Goal: Task Accomplishment & Management: Complete application form

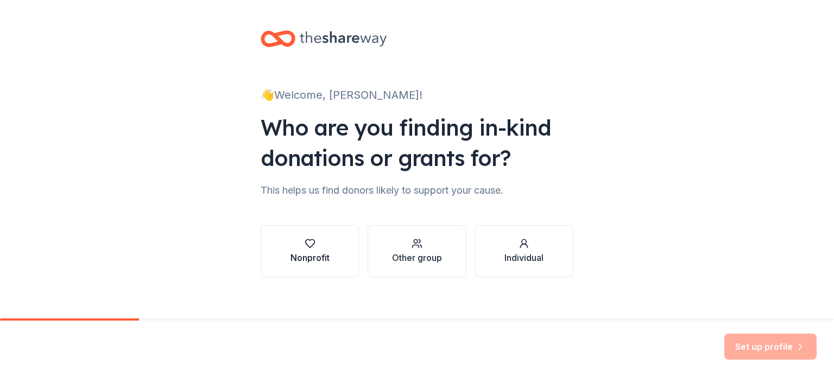
click at [302, 249] on div "Nonprofit" at bounding box center [309, 251] width 39 height 26
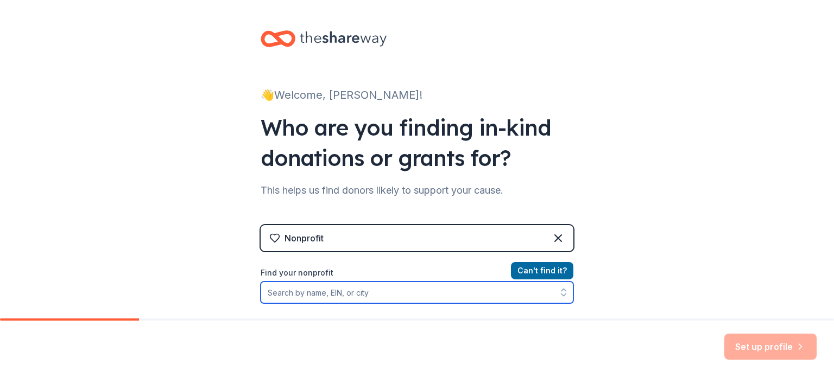
click at [502, 299] on input "Find your nonprofit" at bounding box center [417, 293] width 313 height 22
paste input "online form submitted [DATE]"
type input "online form submitted [DATE]"
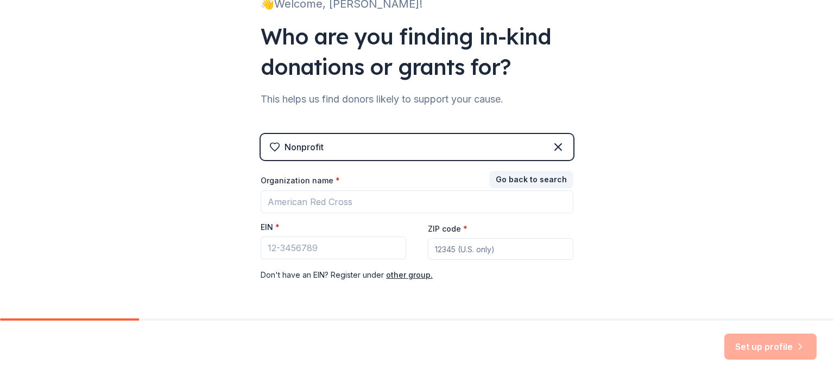
scroll to position [93, 0]
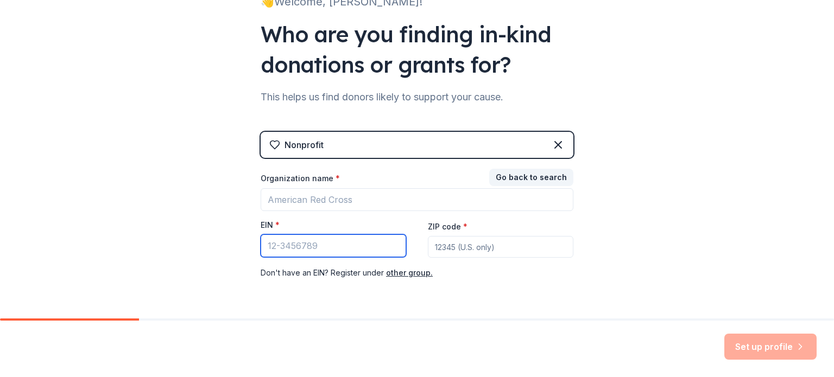
click at [361, 241] on input "EIN *" at bounding box center [334, 246] width 146 height 23
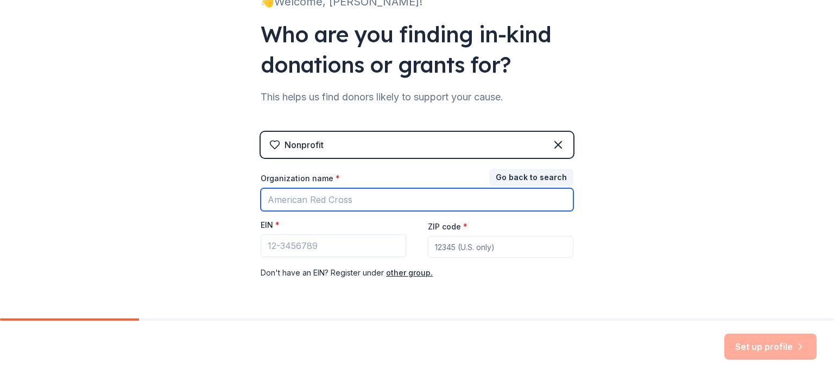
click at [288, 197] on input "Organization name *" at bounding box center [417, 199] width 313 height 23
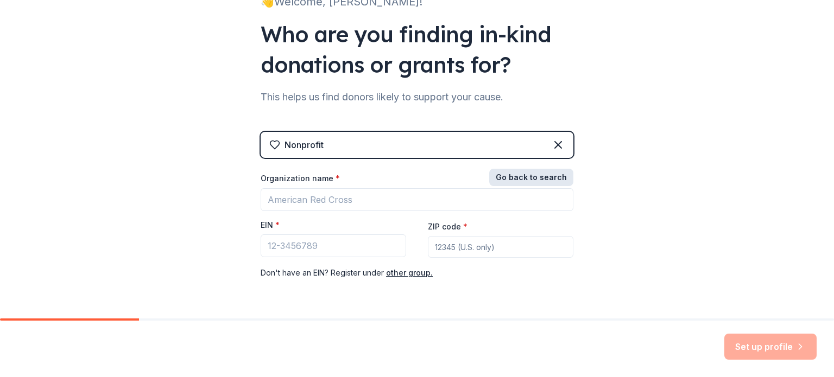
click at [530, 177] on button "Go back to search" at bounding box center [531, 177] width 84 height 17
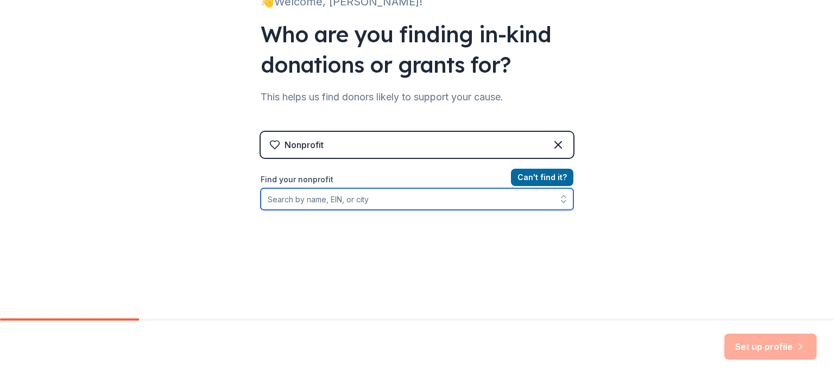
drag, startPoint x: 293, startPoint y: 201, endPoint x: 265, endPoint y: 212, distance: 30.1
click at [287, 204] on input "Find your nonprofit" at bounding box center [417, 199] width 313 height 22
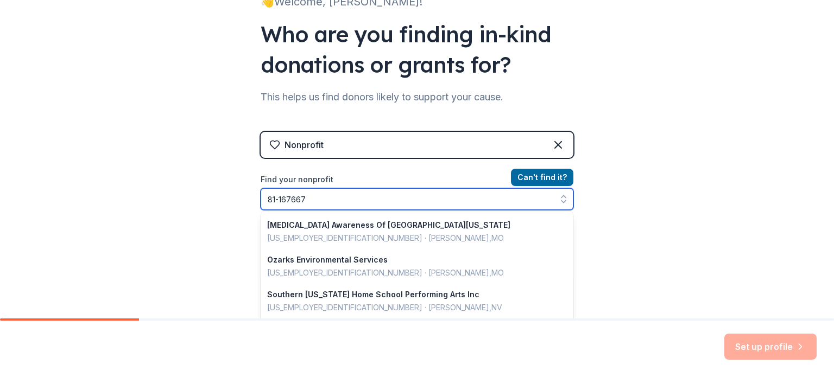
type input "81-1676670"
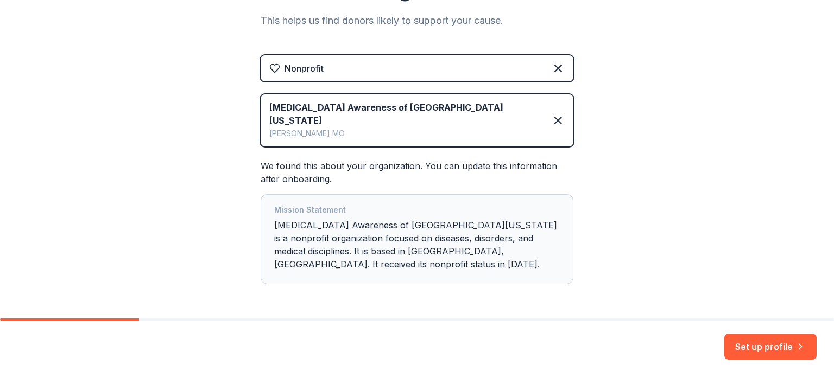
scroll to position [183, 0]
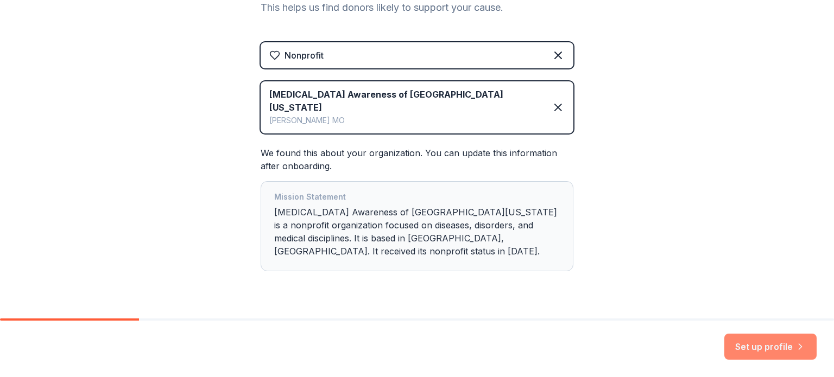
click at [761, 346] on button "Set up profile" at bounding box center [770, 347] width 92 height 26
click at [488, 214] on div "Mission Statement Autism Awareness of Southeast Missouri is a nonprofit organiz…" at bounding box center [417, 227] width 286 height 72
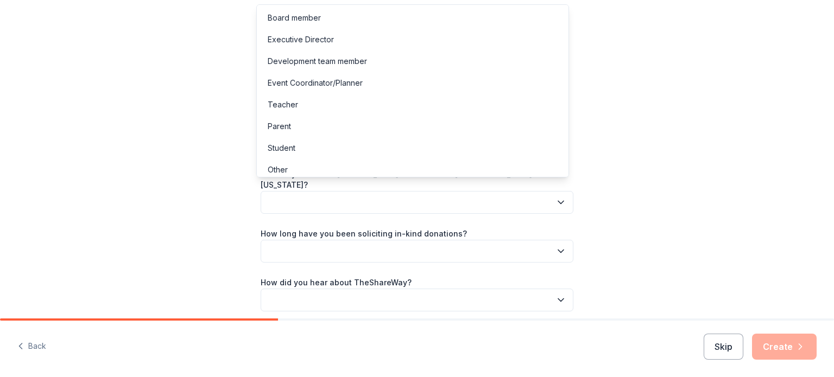
drag, startPoint x: 528, startPoint y: 201, endPoint x: 523, endPoint y: 204, distance: 5.6
click at [528, 201] on button "button" at bounding box center [417, 202] width 313 height 23
click at [376, 39] on div "Executive Director" at bounding box center [412, 40] width 307 height 22
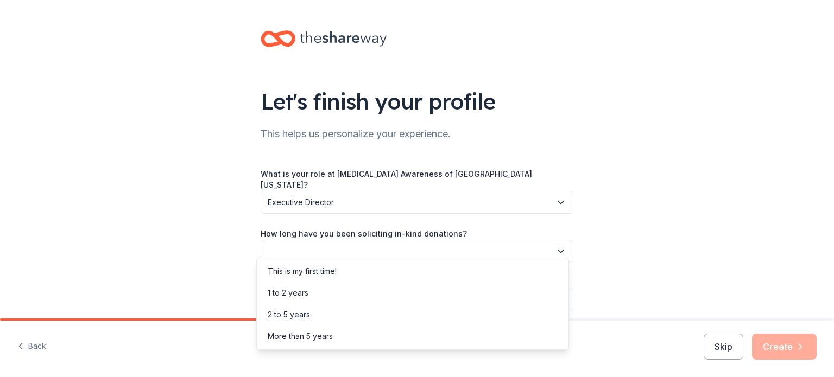
click at [357, 240] on button "button" at bounding box center [417, 251] width 313 height 23
click at [358, 332] on div "More than 5 years" at bounding box center [412, 337] width 307 height 22
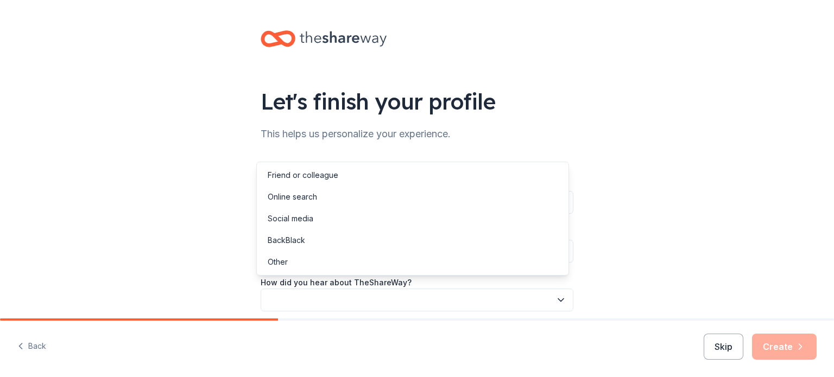
click at [372, 289] on button "button" at bounding box center [417, 300] width 313 height 23
click at [371, 204] on div "Online search" at bounding box center [412, 197] width 307 height 22
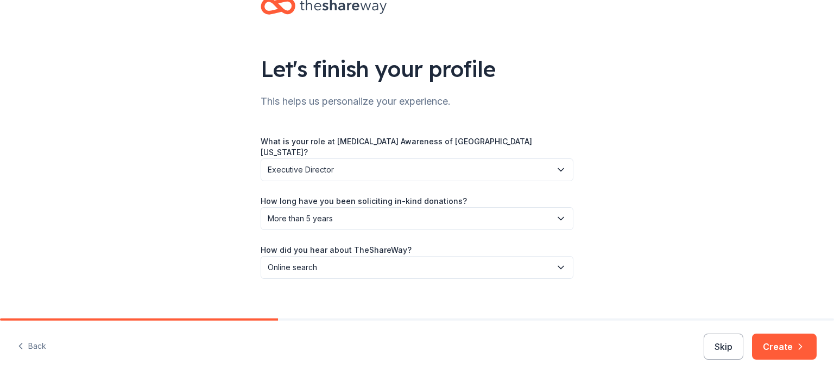
scroll to position [35, 0]
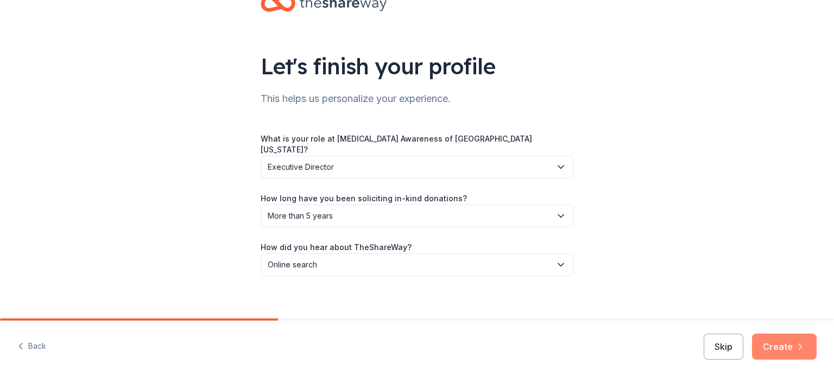
click at [797, 349] on icon "button" at bounding box center [800, 347] width 11 height 11
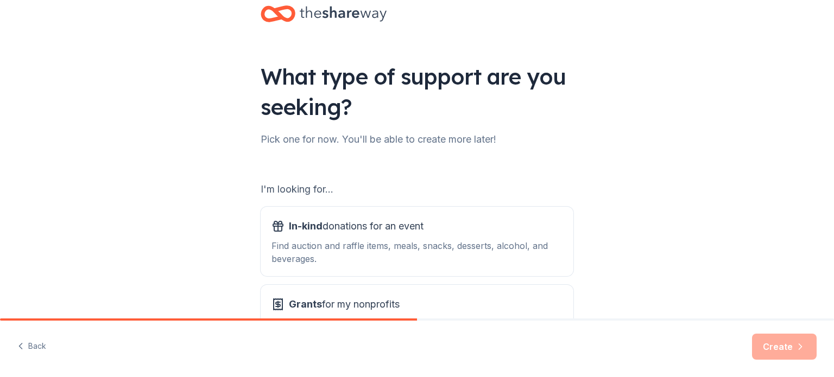
scroll to position [109, 0]
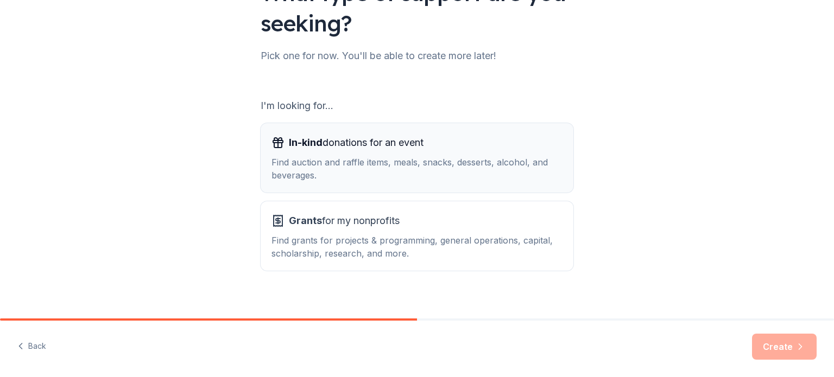
click at [426, 170] on div "Find auction and raffle items, meals, snacks, desserts, alcohol, and beverages." at bounding box center [416, 169] width 291 height 26
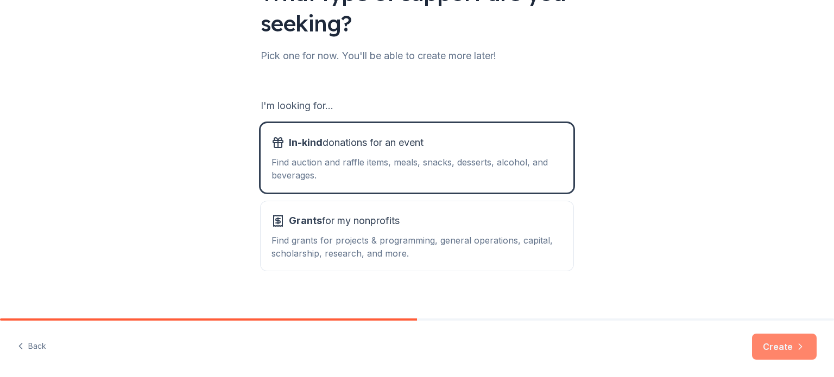
click at [796, 356] on button "Create" at bounding box center [784, 347] width 65 height 26
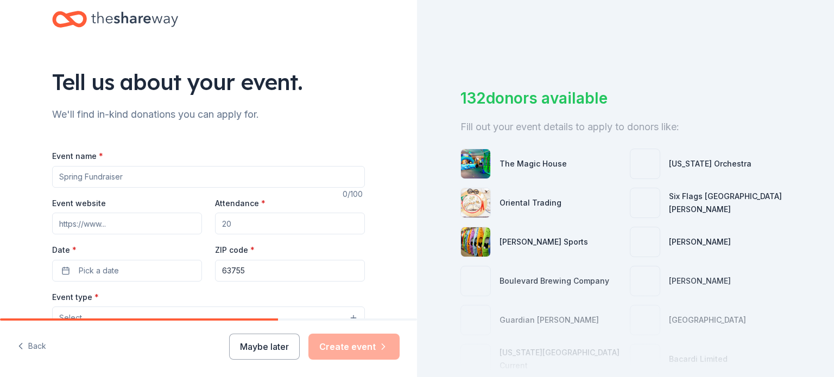
scroll to position [54, 0]
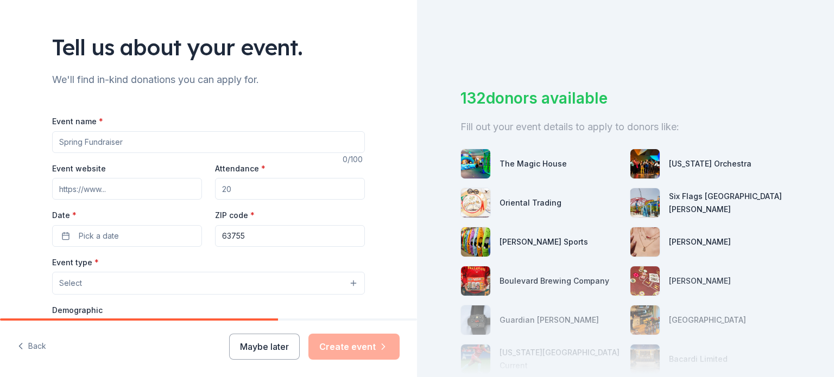
click at [138, 193] on input "Event website" at bounding box center [127, 189] width 150 height 22
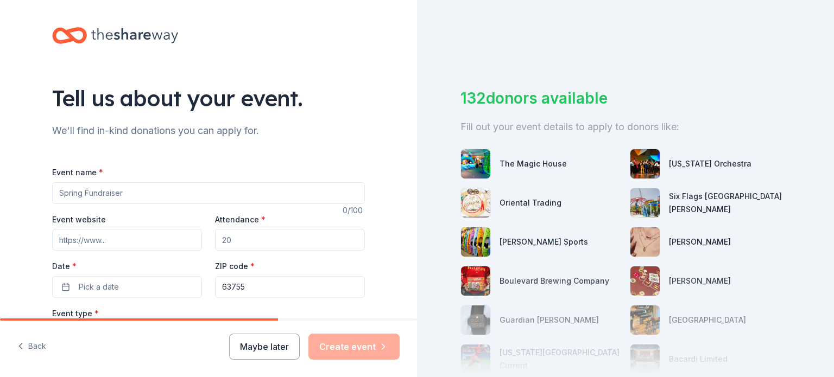
scroll to position [0, 0]
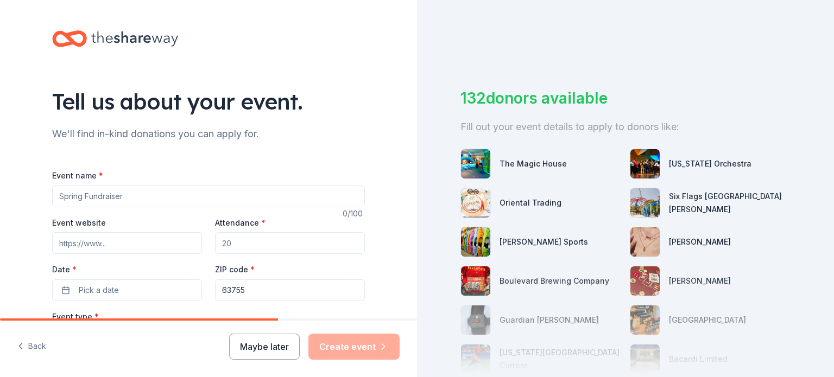
click at [130, 197] on input "Event name *" at bounding box center [208, 197] width 313 height 22
type input "[MEDICAL_DATA] Puzzle Run"
drag, startPoint x: 245, startPoint y: 244, endPoint x: 215, endPoint y: 243, distance: 30.4
click at [215, 243] on input "Attendance *" at bounding box center [290, 243] width 150 height 22
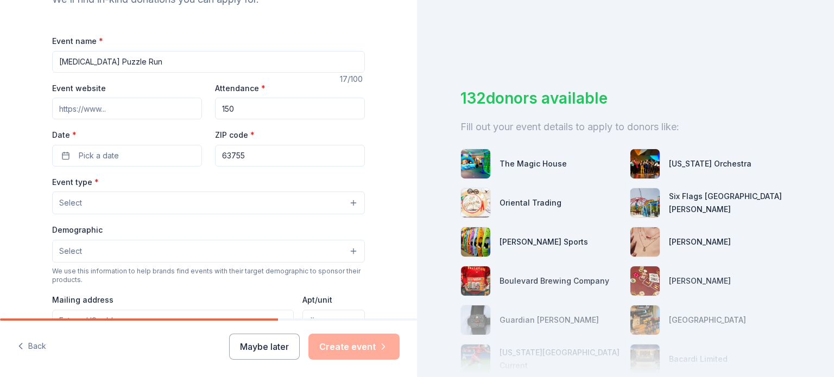
scroll to position [163, 0]
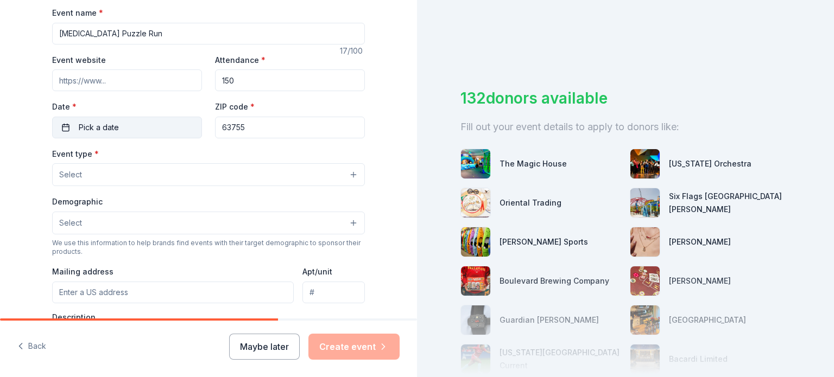
type input "150"
click at [121, 134] on button "Pick a date" at bounding box center [127, 128] width 150 height 22
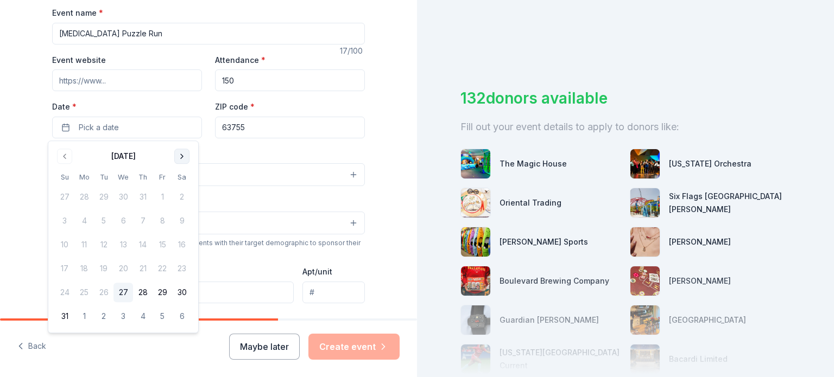
click at [180, 160] on button "Go to next month" at bounding box center [181, 156] width 15 height 15
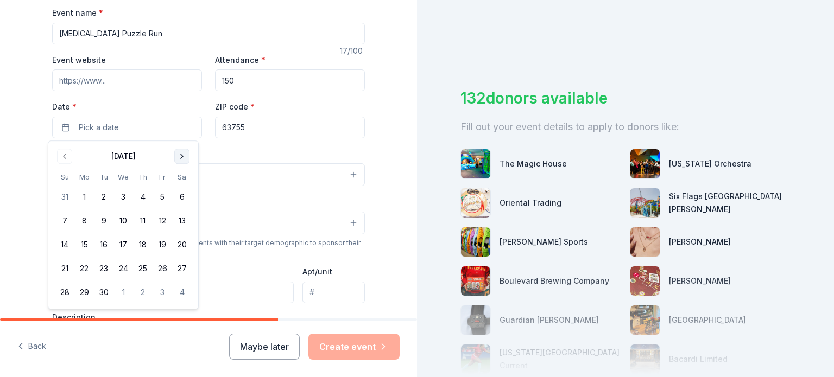
click at [180, 160] on button "Go to next month" at bounding box center [181, 156] width 15 height 15
click at [180, 224] on button "11" at bounding box center [182, 221] width 20 height 20
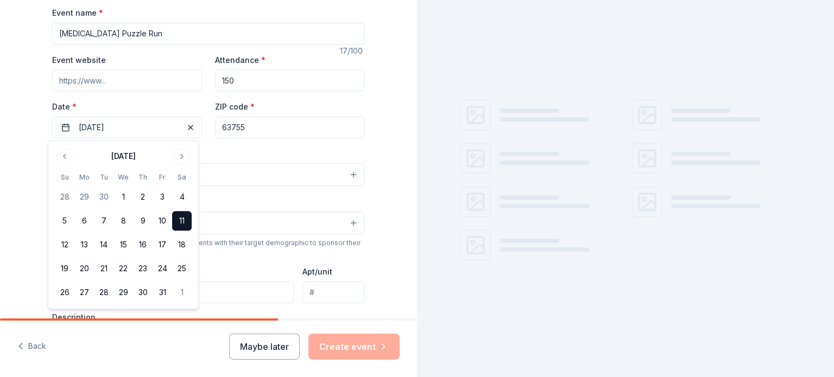
click at [86, 87] on input "Event website" at bounding box center [127, 80] width 150 height 22
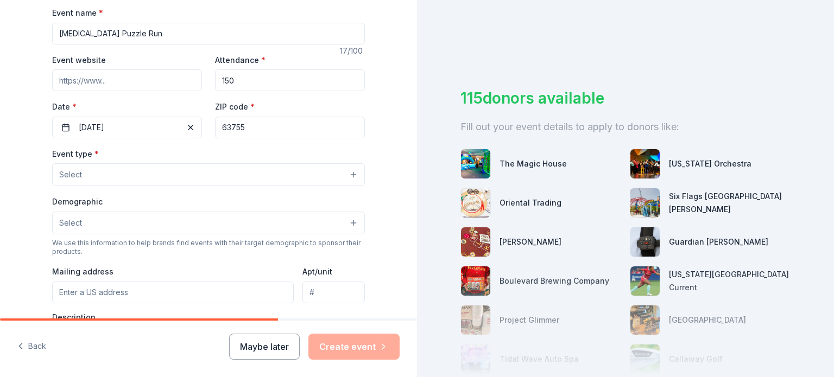
paste input "https://www.facebook.com/AASM573/"
type input "https://www.facebook.com/AASM573/"
click at [109, 177] on button "Select" at bounding box center [208, 174] width 313 height 23
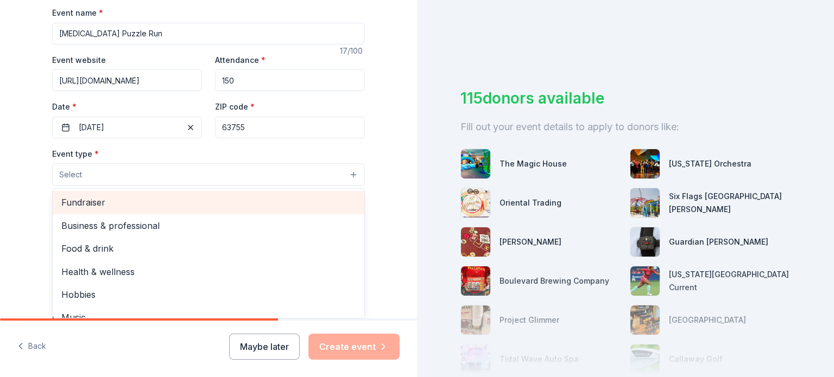
click at [114, 206] on span "Fundraiser" at bounding box center [208, 202] width 294 height 14
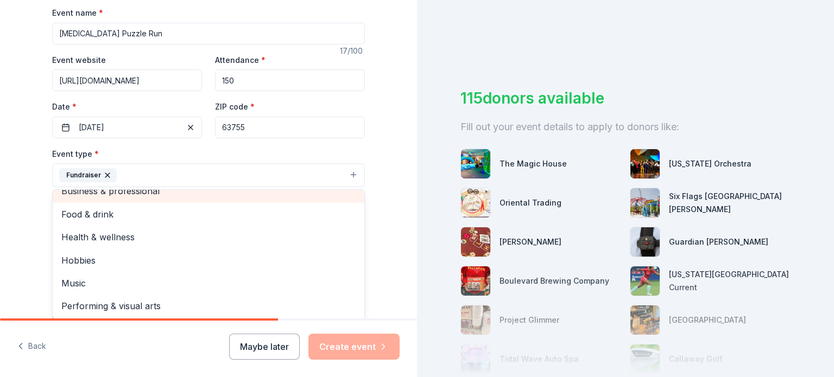
scroll to position [13, 0]
click at [12, 218] on div "Tell us about your event. We'll find in-kind donations you can apply for. Event…" at bounding box center [208, 199] width 417 height 724
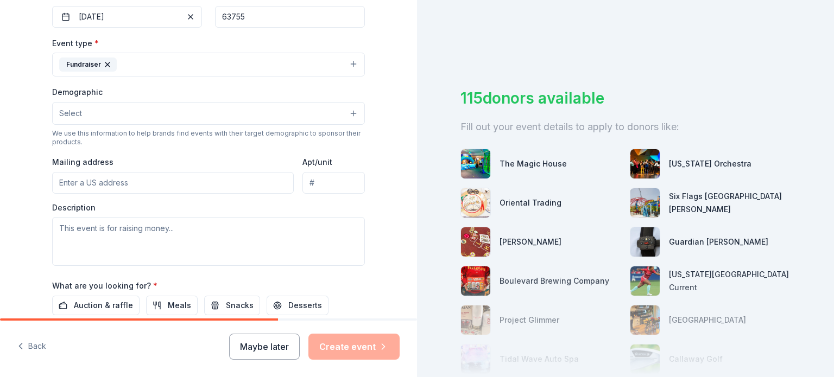
scroll to position [271, 0]
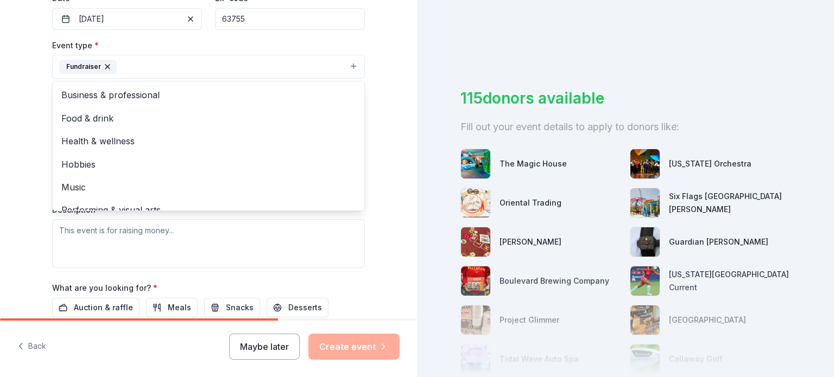
click at [190, 66] on button "Fundraiser" at bounding box center [208, 67] width 313 height 24
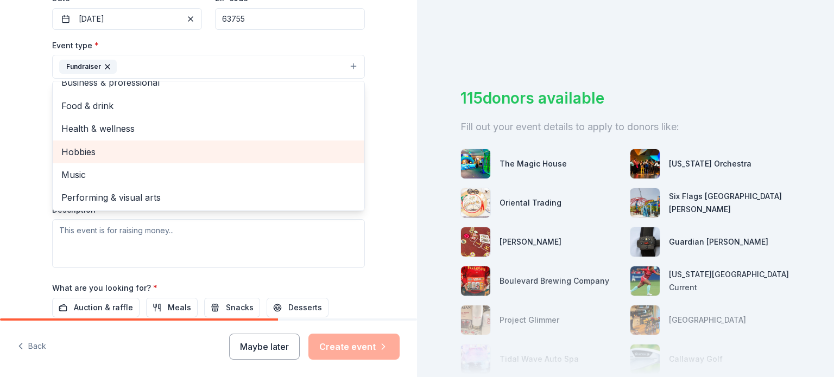
scroll to position [13, 0]
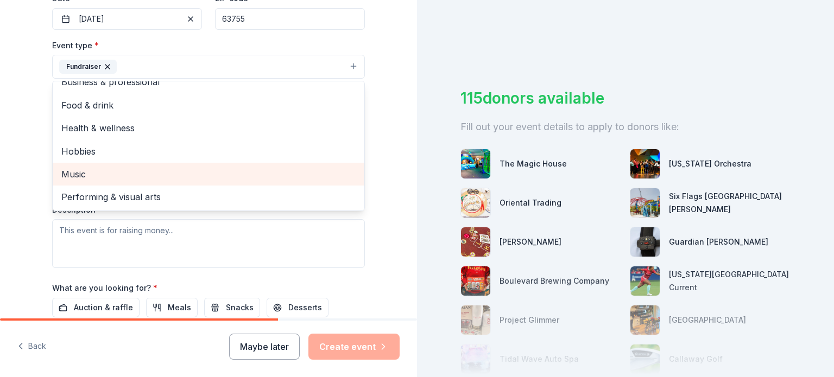
click at [61, 179] on span "Music" at bounding box center [208, 174] width 294 height 14
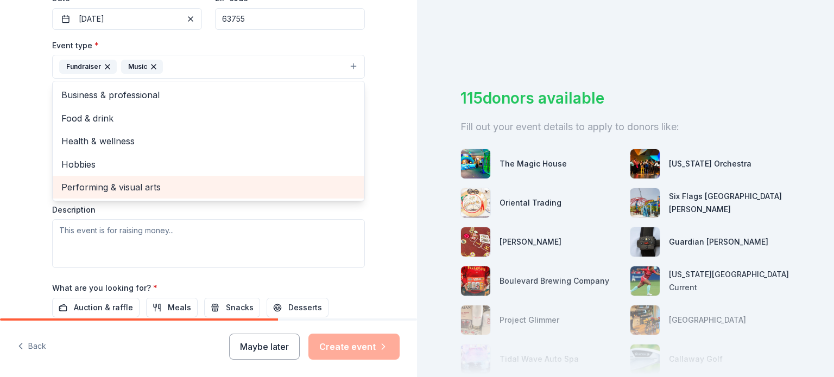
scroll to position [0, 0]
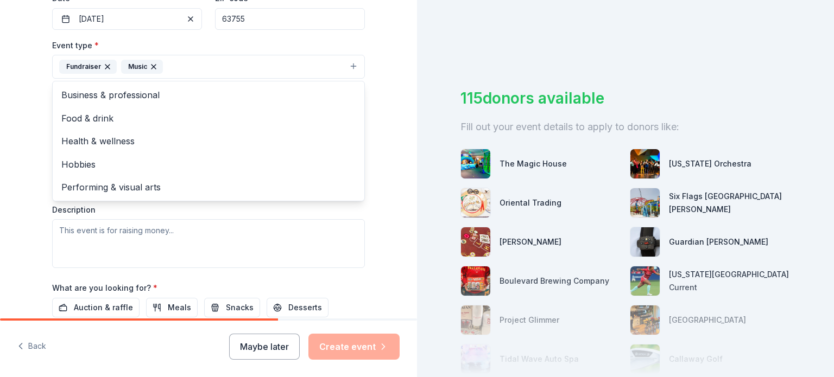
click at [375, 130] on div "Tell us about your event. We'll find in-kind donations you can apply for. Event…" at bounding box center [208, 91] width 347 height 724
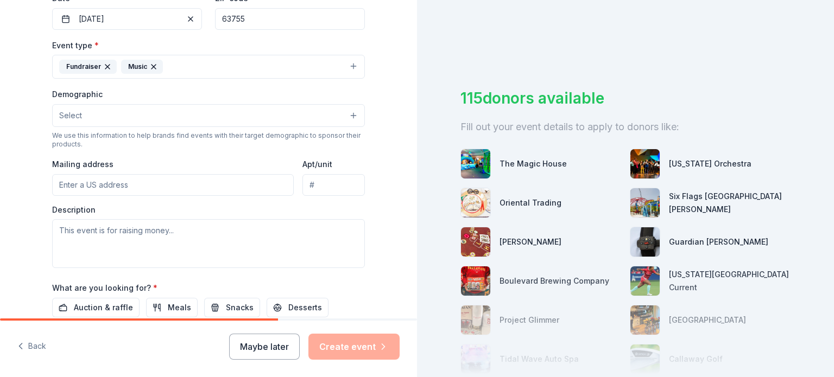
click at [273, 116] on button "Select" at bounding box center [208, 115] width 313 height 23
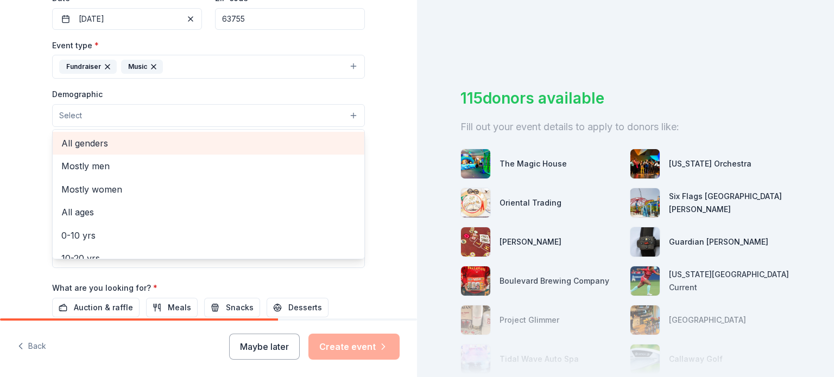
click at [192, 148] on span "All genders" at bounding box center [208, 143] width 294 height 14
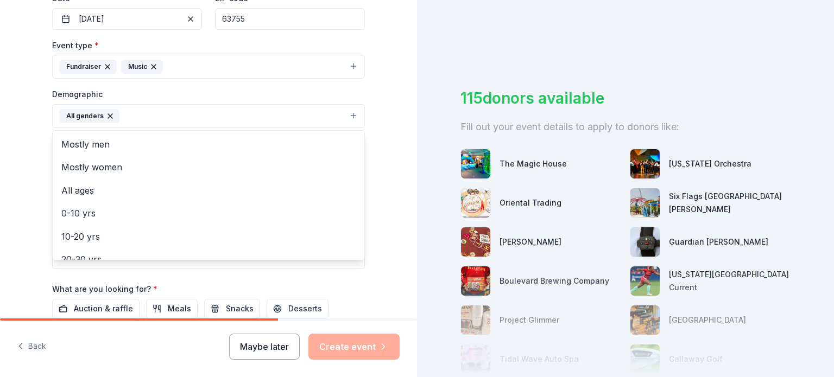
click at [23, 194] on div "Tell us about your event. We'll find in-kind donations you can apply for. Event…" at bounding box center [208, 91] width 417 height 725
click at [182, 121] on button "All genders" at bounding box center [208, 116] width 313 height 24
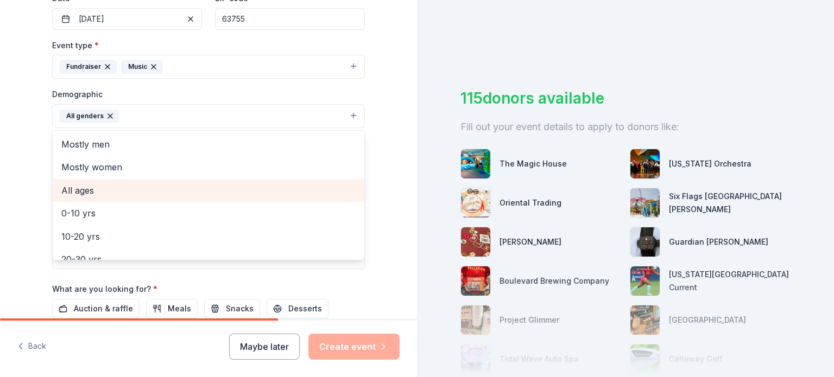
drag, startPoint x: 113, startPoint y: 199, endPoint x: 113, endPoint y: 193, distance: 5.5
click at [113, 193] on div "All ages" at bounding box center [209, 190] width 312 height 23
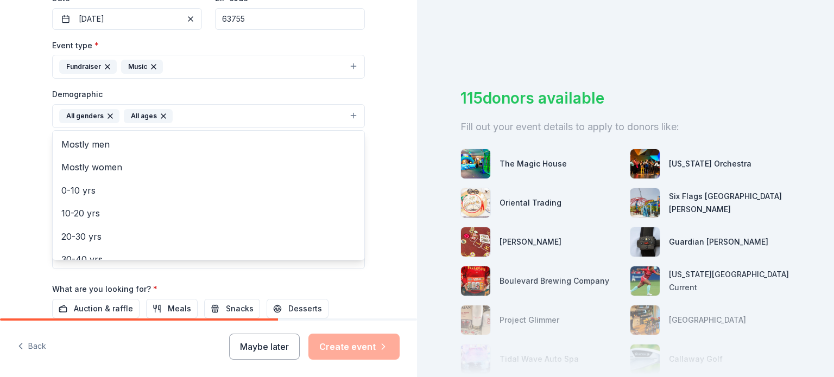
click at [35, 199] on div "Tell us about your event. We'll find in-kind donations you can apply for. Event…" at bounding box center [208, 91] width 347 height 725
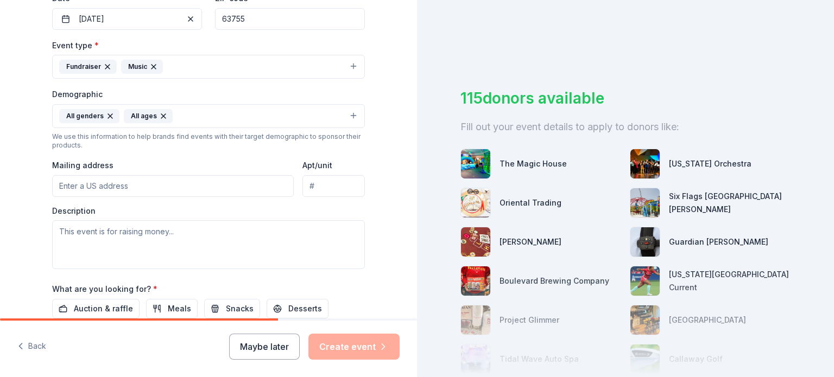
click at [113, 188] on input "Mailing address" at bounding box center [173, 186] width 242 height 22
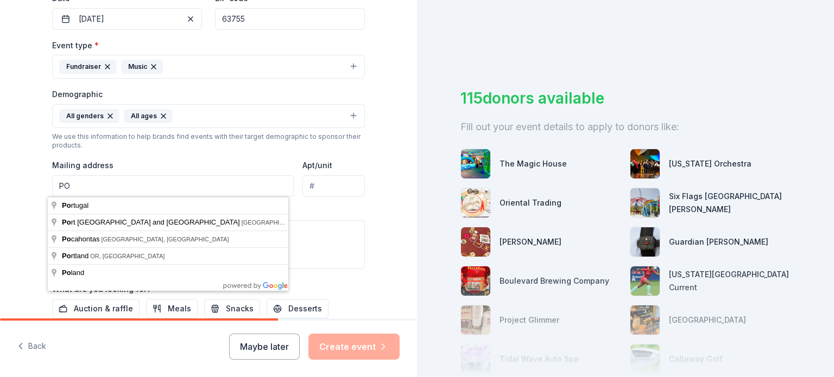
type input "P"
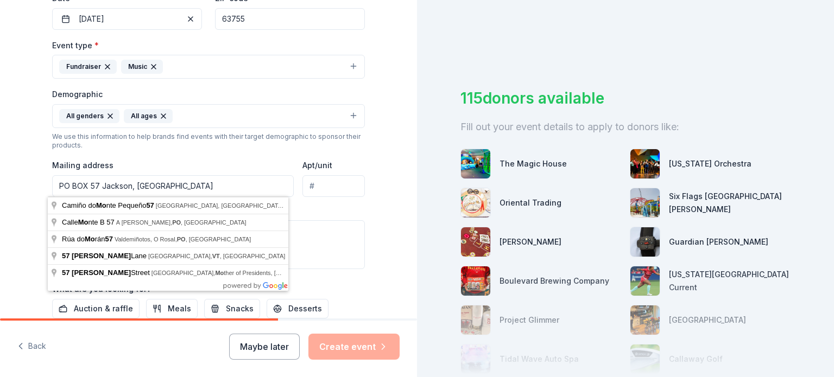
click at [378, 188] on div "Tell us about your event. We'll find in-kind donations you can apply for. Event…" at bounding box center [208, 91] width 417 height 725
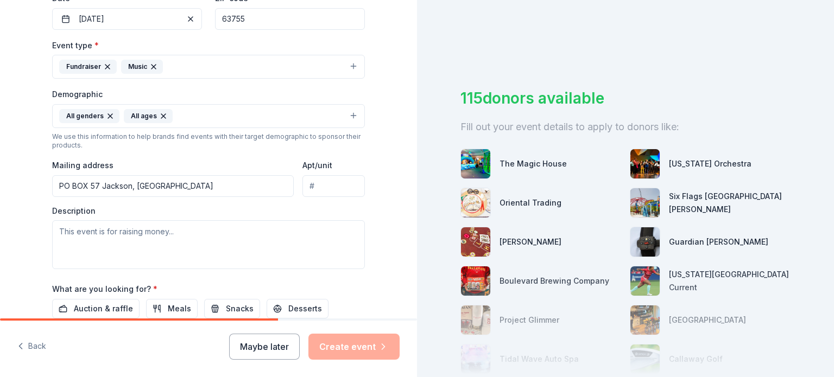
click at [161, 184] on input "PO BOX 57 Jackson, MO" at bounding box center [173, 186] width 242 height 22
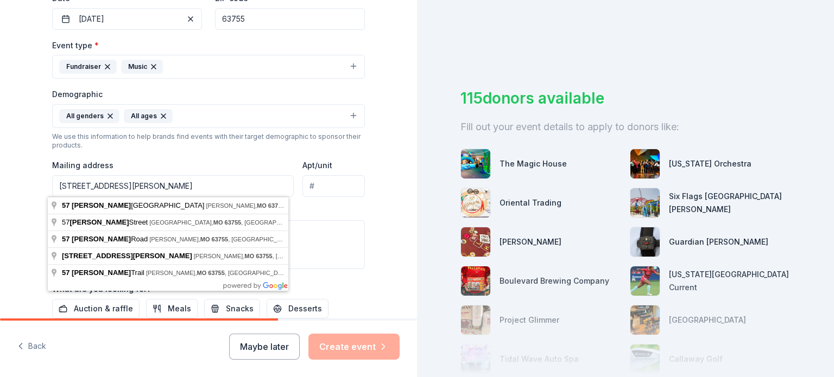
type input "PO BOX 57 Jackson, MO 63755"
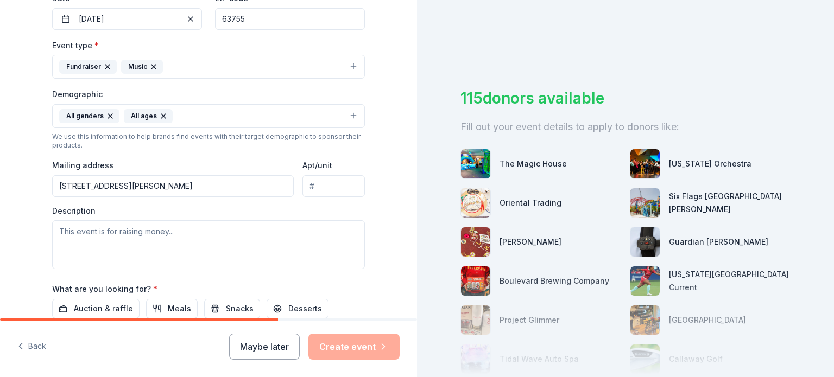
click at [367, 197] on div "Tell us about your event. We'll find in-kind donations you can apply for. Event…" at bounding box center [208, 91] width 347 height 725
click at [202, 232] on textarea at bounding box center [208, 244] width 313 height 49
click at [191, 237] on textarea at bounding box center [208, 244] width 313 height 49
paste textarea "Benefiting Autism Awareness of Southeast Missouri Rev your engines and ride for…"
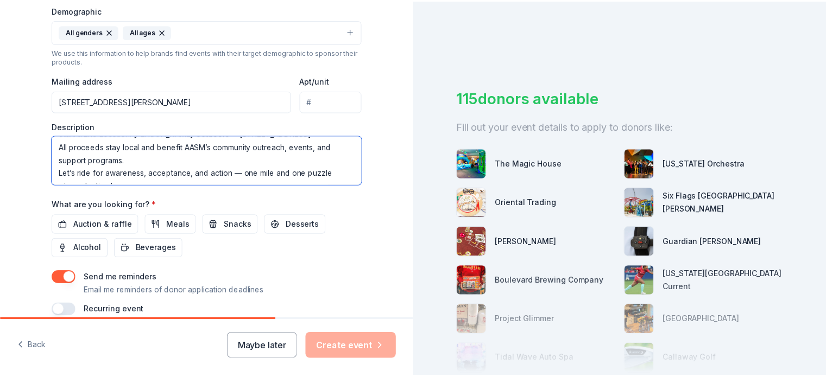
scroll to position [380, 0]
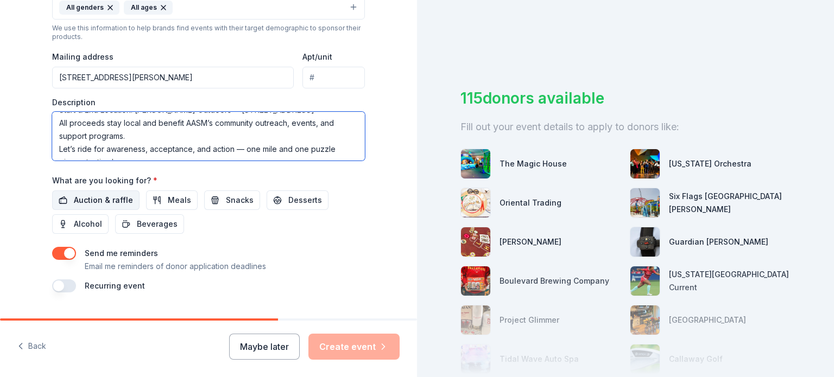
type textarea "Benefiting Autism Awareness of Southeast Missouri Rev your engines and ride for…"
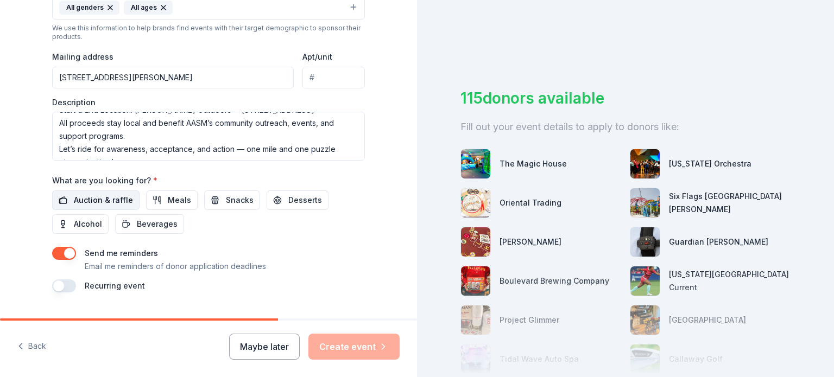
click at [97, 195] on span "Auction & raffle" at bounding box center [103, 200] width 59 height 13
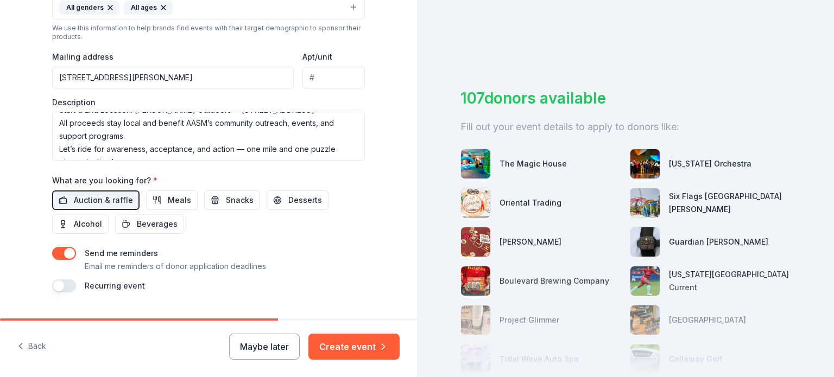
click at [73, 255] on div "Send me reminders Email me reminders of donor application deadlines" at bounding box center [208, 260] width 313 height 26
click at [59, 252] on button "button" at bounding box center [64, 253] width 24 height 13
click at [359, 356] on button "Create event" at bounding box center [353, 347] width 91 height 26
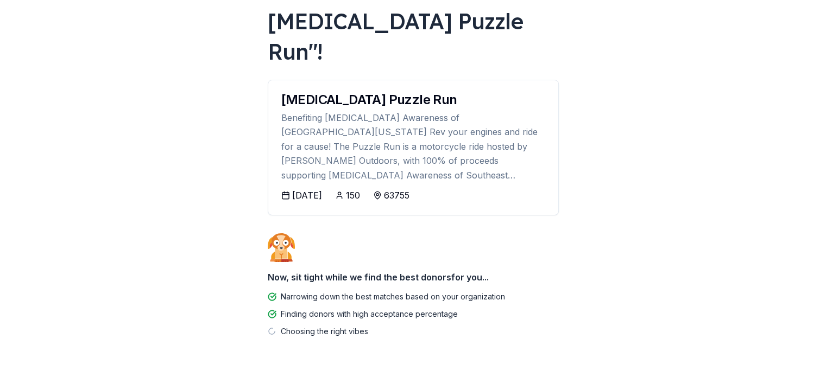
scroll to position [96, 0]
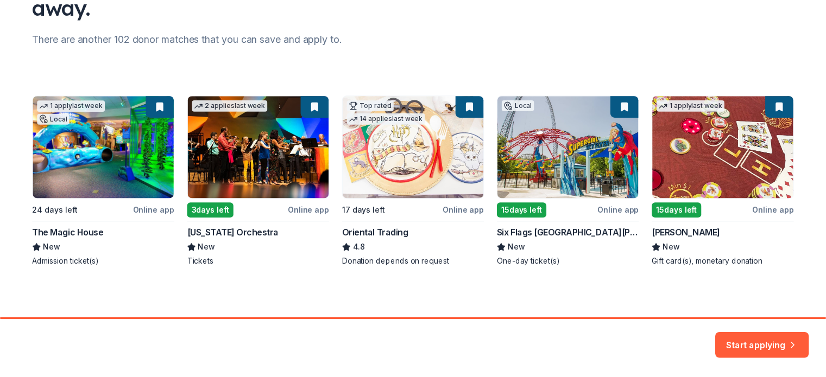
scroll to position [127, 0]
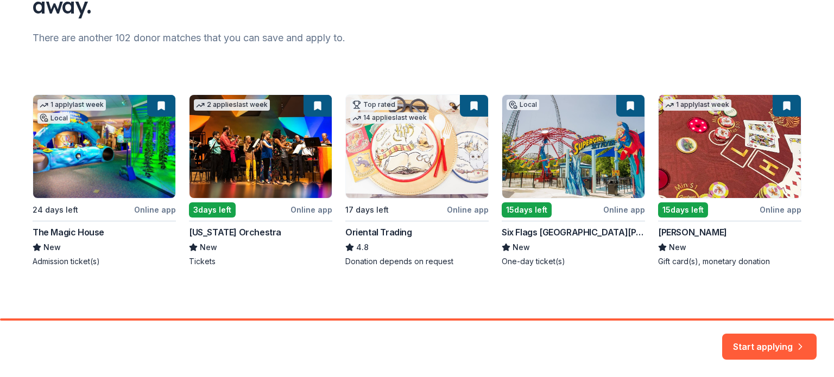
click at [86, 228] on div "1 apply last week Local 24 days left Online app The Magic House New Admission t…" at bounding box center [417, 180] width 769 height 173
click at [769, 345] on button "Start applying" at bounding box center [769, 340] width 94 height 26
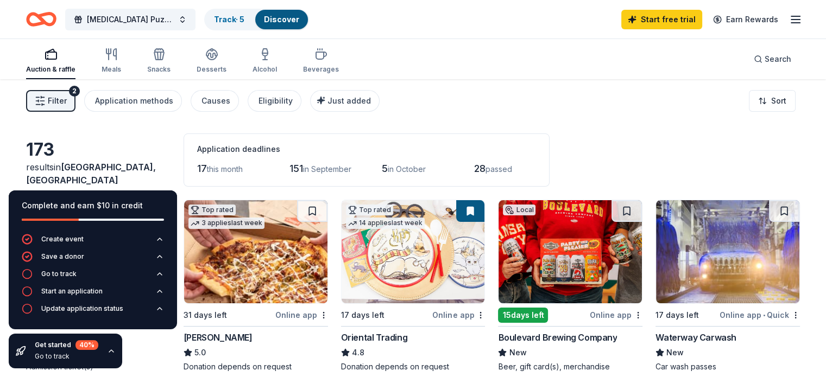
click at [785, 21] on div "Autism Puzzle Run Track · 5 Discover Start free trial Earn Rewards" at bounding box center [413, 19] width 826 height 39
click at [789, 17] on icon "button" at bounding box center [795, 19] width 13 height 13
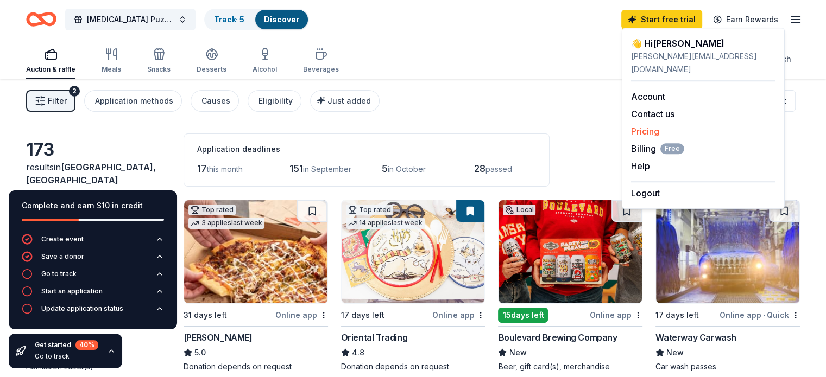
click at [651, 125] on div "Pricing" at bounding box center [703, 131] width 144 height 13
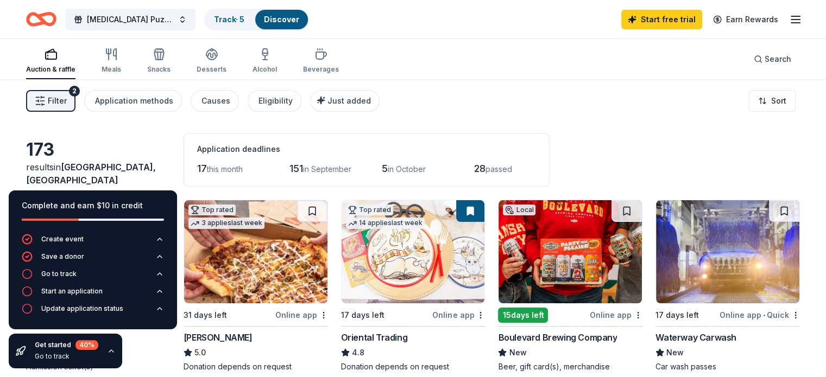
click at [789, 21] on icon "button" at bounding box center [795, 19] width 13 height 13
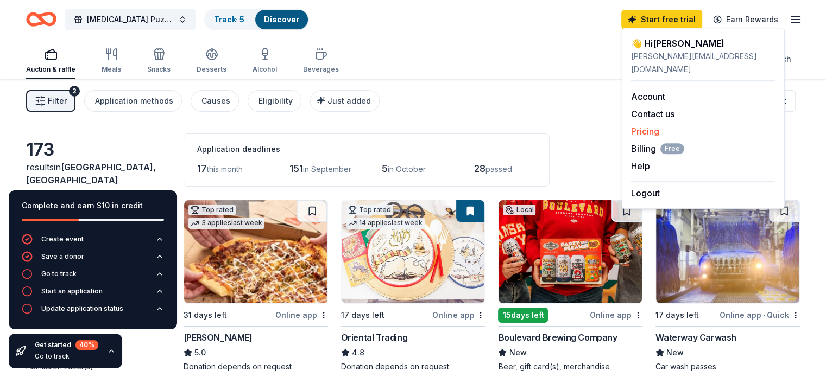
click at [658, 126] on link "Pricing" at bounding box center [645, 131] width 28 height 11
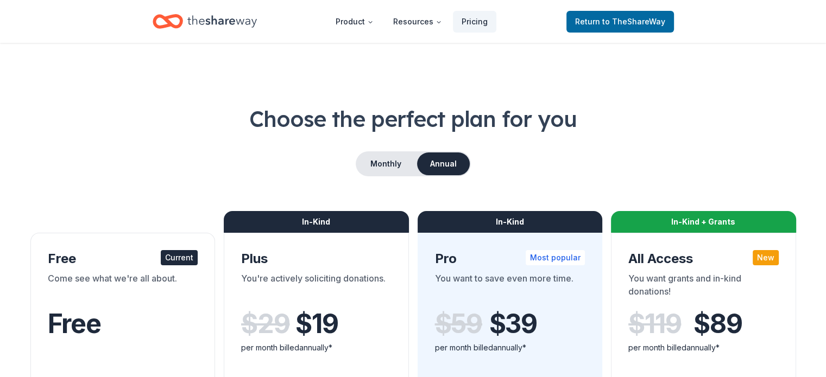
click at [640, 131] on h1 "Choose the perfect plan for you" at bounding box center [413, 119] width 774 height 30
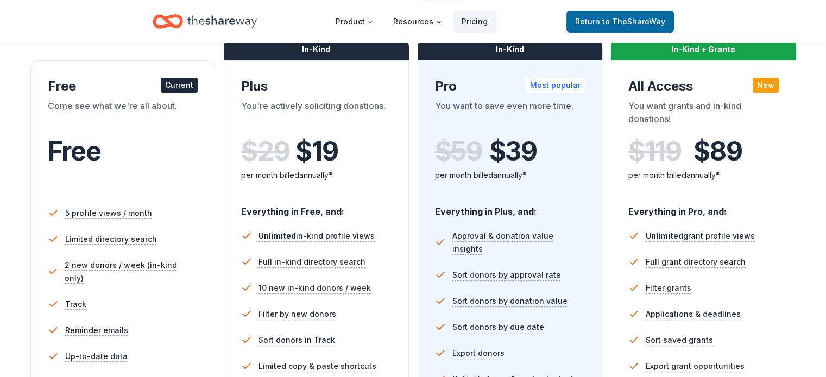
scroll to position [109, 0]
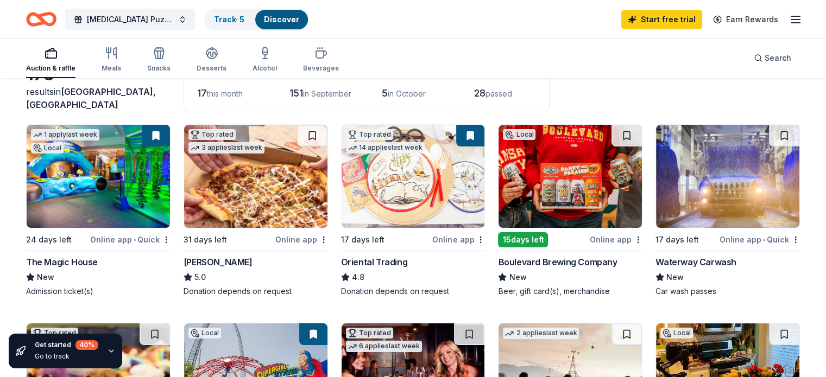
scroll to position [109, 0]
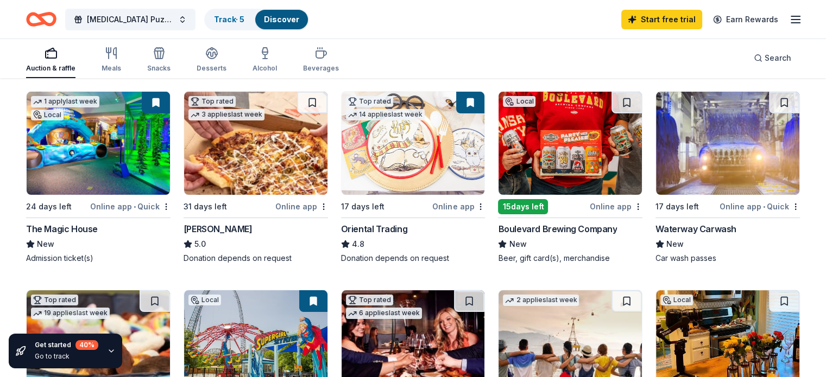
click at [155, 245] on div "New" at bounding box center [98, 244] width 144 height 13
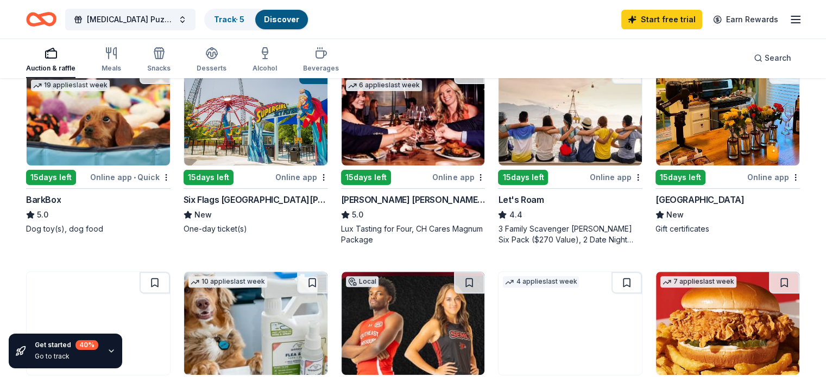
scroll to position [326, 0]
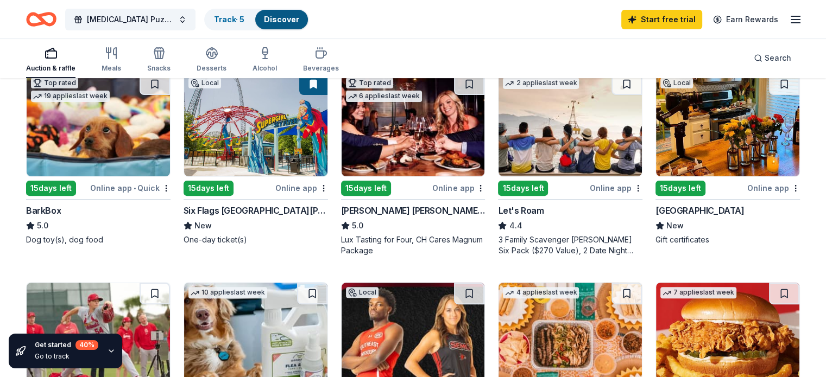
click at [237, 159] on img at bounding box center [255, 124] width 143 height 103
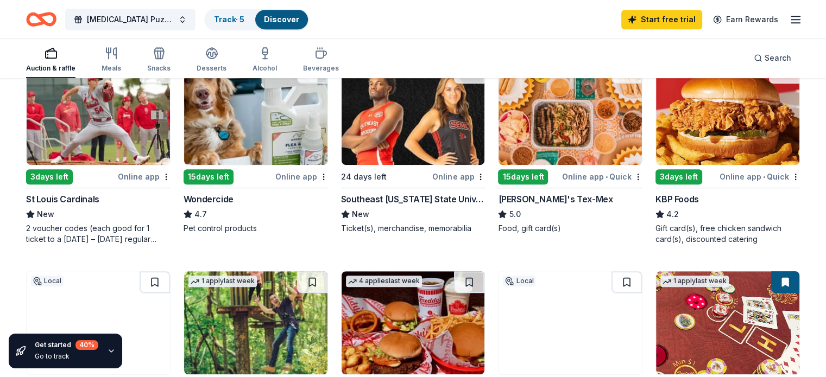
scroll to position [543, 0]
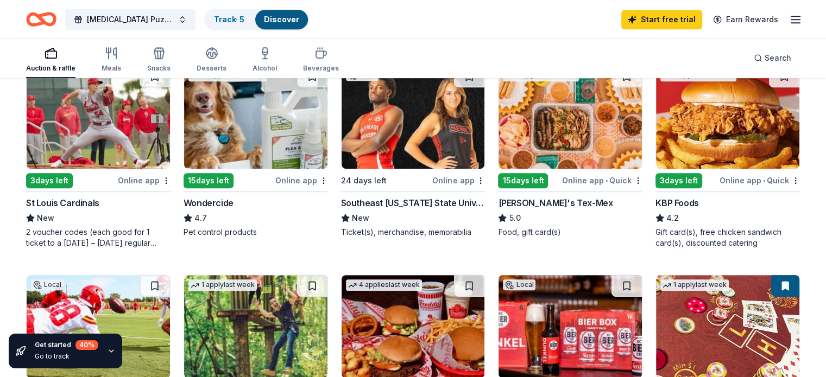
click at [434, 123] on img at bounding box center [413, 117] width 143 height 103
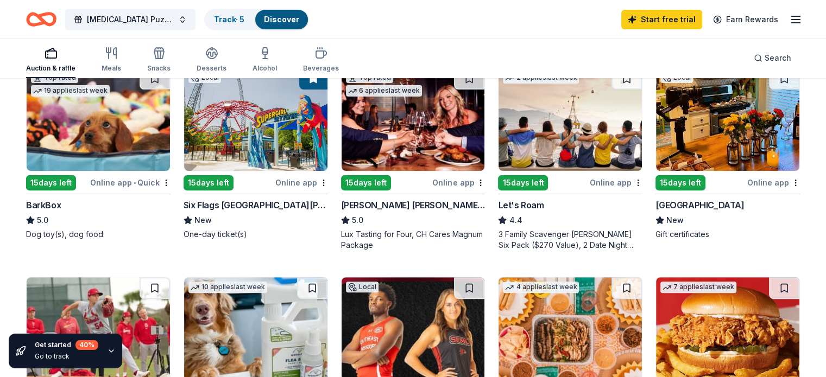
scroll to position [330, 0]
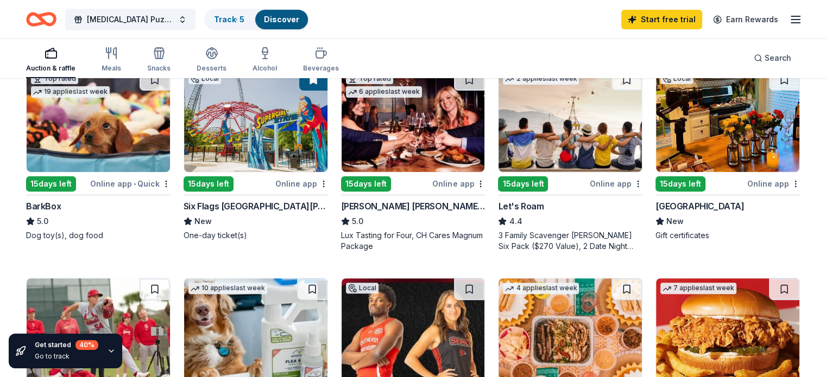
click at [565, 130] on img at bounding box center [569, 120] width 143 height 103
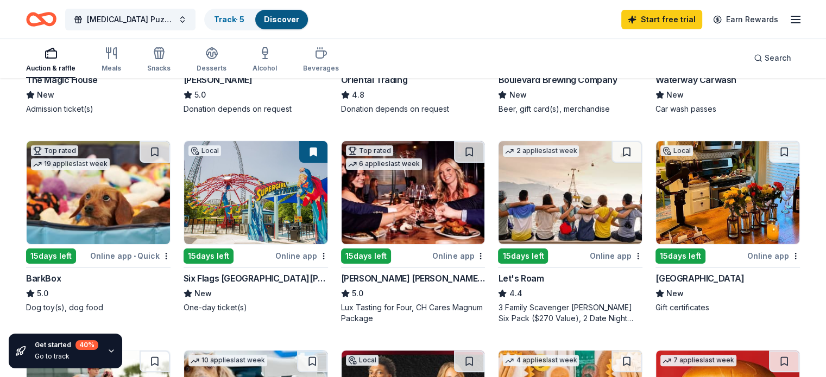
scroll to position [276, 0]
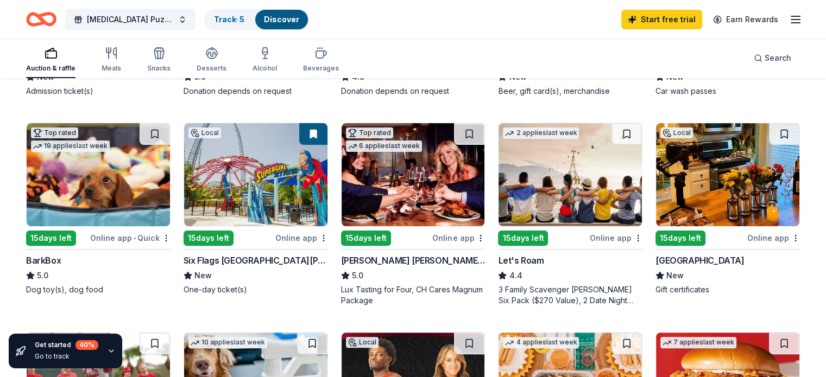
click at [147, 191] on img at bounding box center [98, 174] width 143 height 103
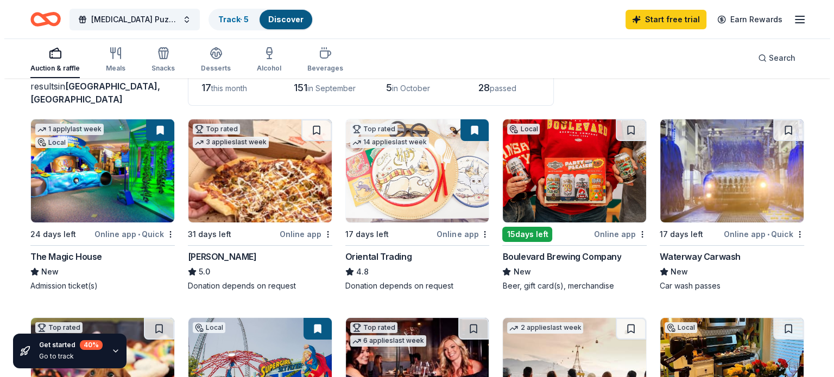
scroll to position [4, 0]
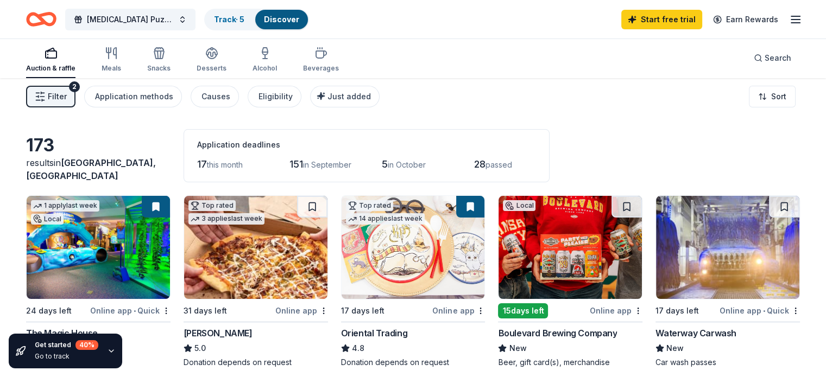
click at [67, 97] on span "Filter" at bounding box center [57, 96] width 19 height 13
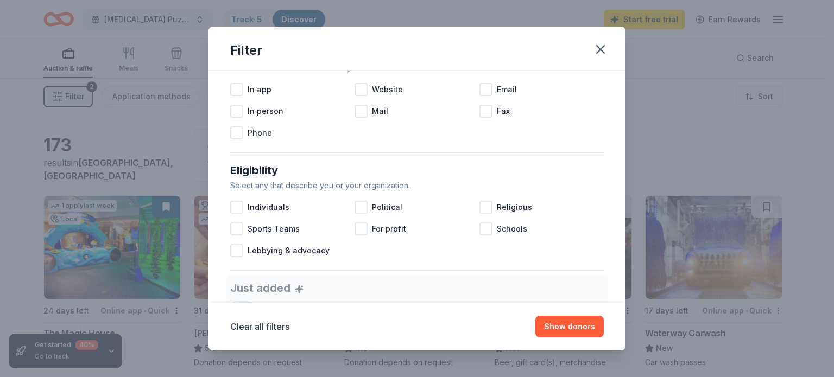
scroll to position [0, 0]
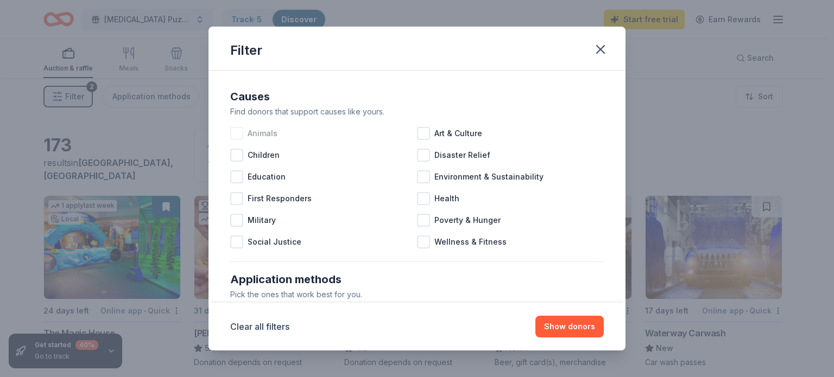
click at [239, 136] on div at bounding box center [236, 133] width 13 height 13
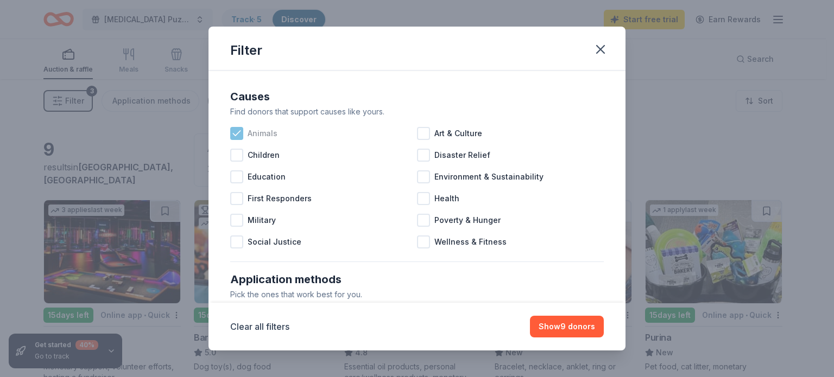
click at [235, 135] on icon at bounding box center [236, 133] width 7 height 5
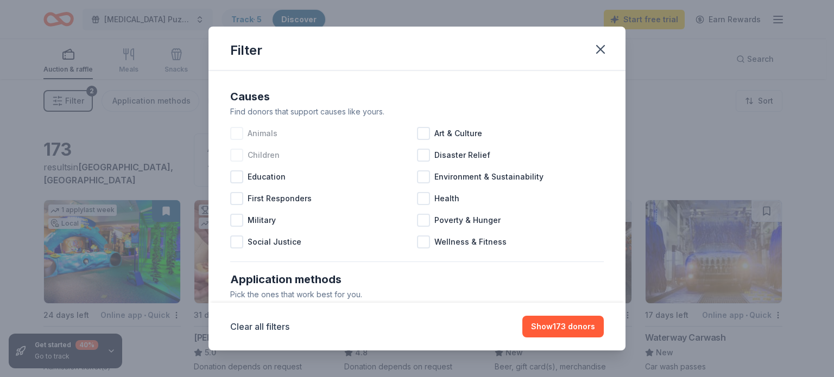
click at [238, 154] on div at bounding box center [236, 155] width 13 height 13
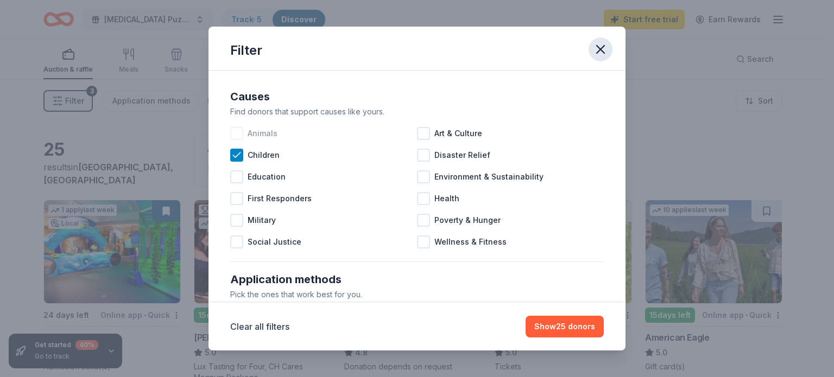
click at [604, 47] on icon "button" at bounding box center [600, 49] width 15 height 15
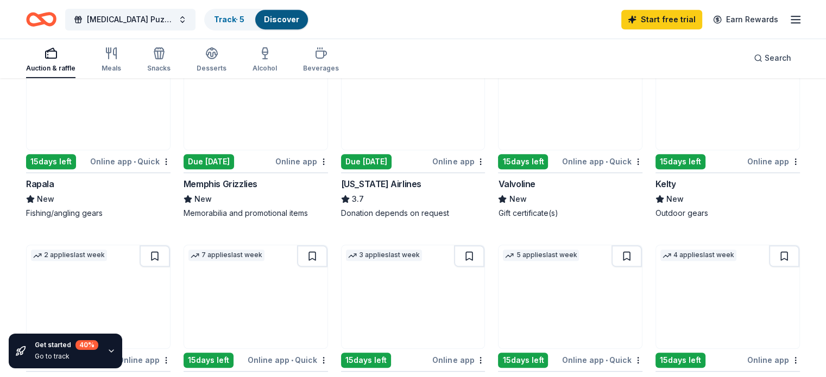
scroll to position [597, 0]
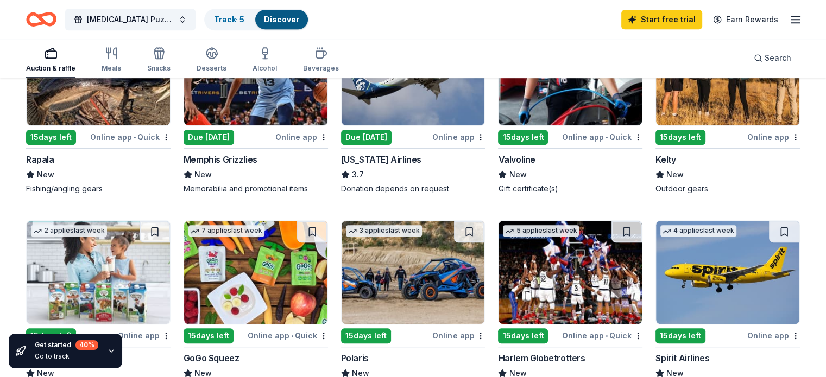
click at [226, 136] on div "Due today" at bounding box center [209, 137] width 50 height 15
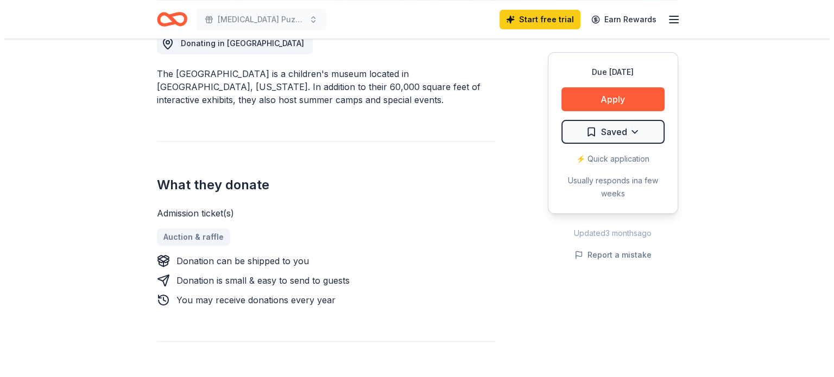
scroll to position [326, 0]
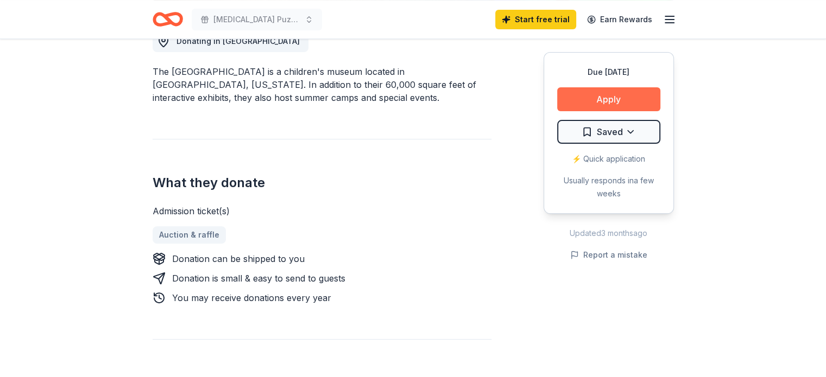
click at [599, 104] on button "Apply" at bounding box center [608, 99] width 103 height 24
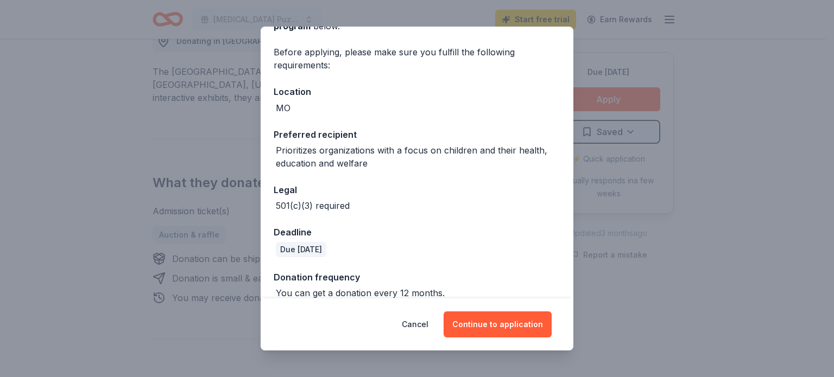
scroll to position [86, 0]
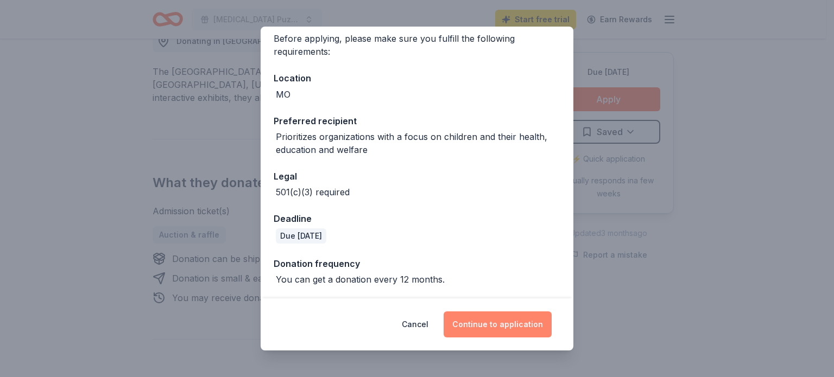
click at [490, 322] on button "Continue to application" at bounding box center [498, 325] width 108 height 26
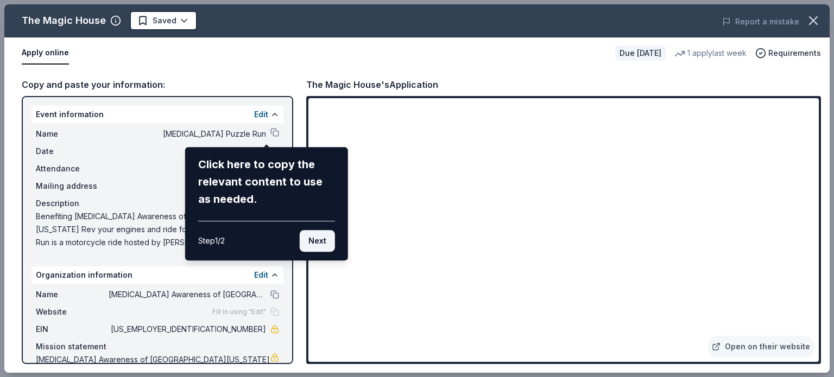
click at [319, 246] on button "Next" at bounding box center [317, 241] width 35 height 22
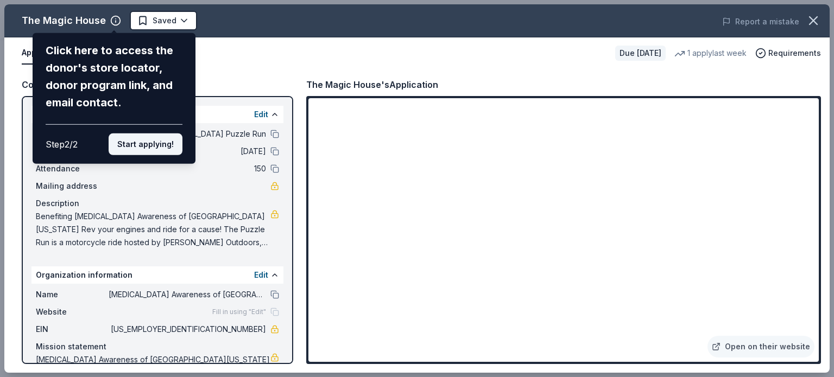
click at [165, 149] on button "Start applying!" at bounding box center [146, 145] width 74 height 22
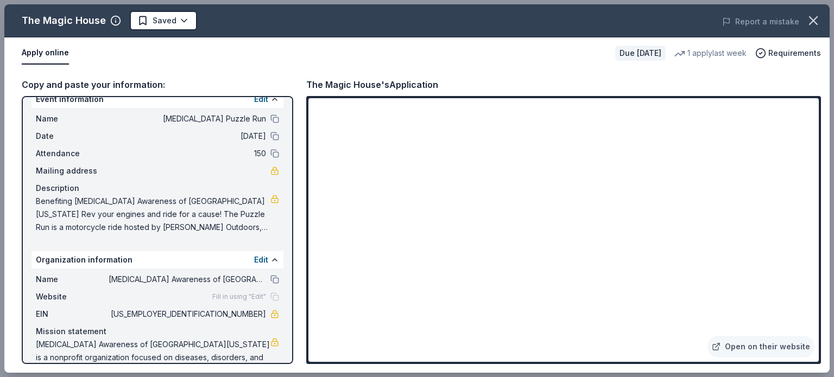
scroll to position [41, 0]
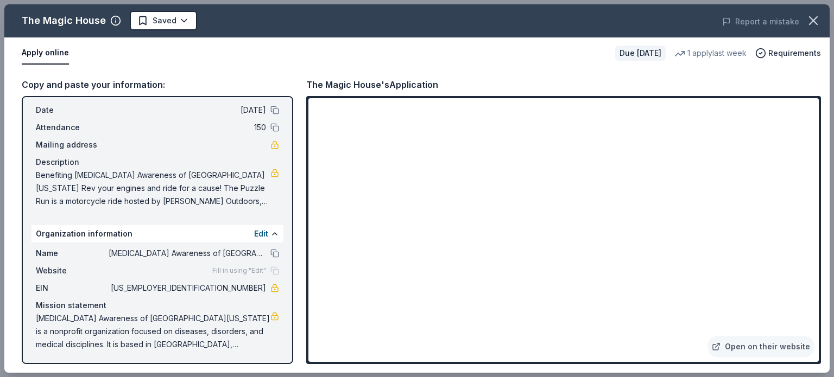
drag, startPoint x: 265, startPoint y: 252, endPoint x: 317, endPoint y: 232, distance: 55.9
click at [270, 251] on button at bounding box center [274, 253] width 9 height 9
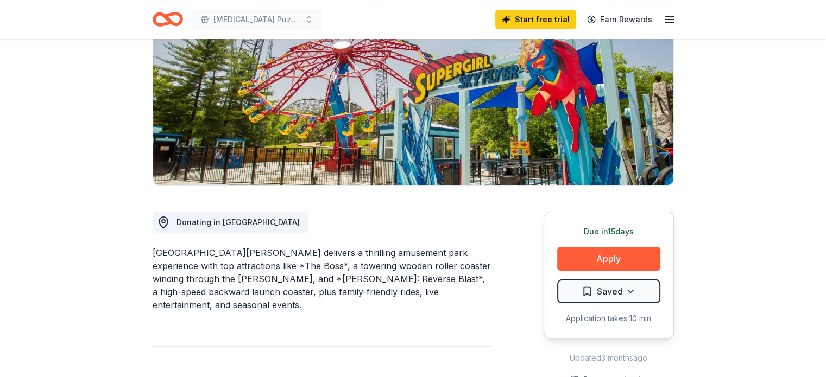
scroll to position [163, 0]
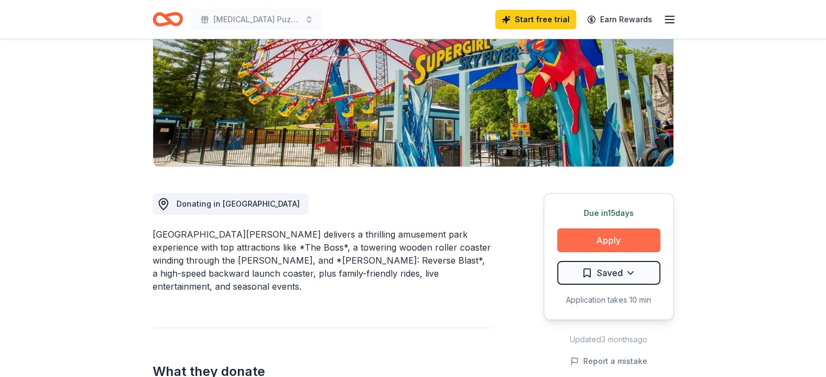
click at [592, 249] on button "Apply" at bounding box center [608, 241] width 103 height 24
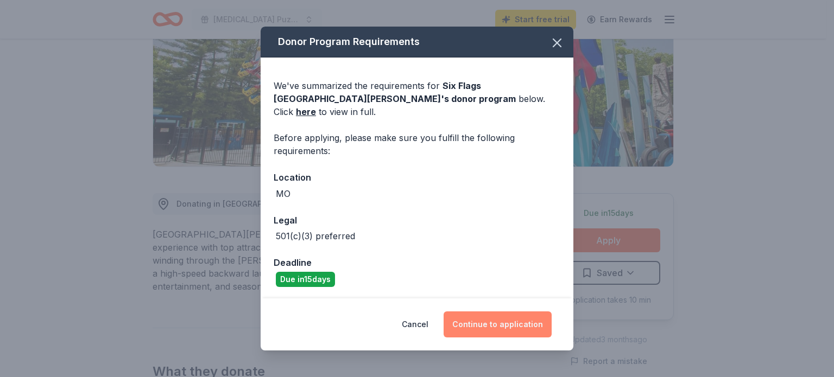
click at [489, 319] on button "Continue to application" at bounding box center [498, 325] width 108 height 26
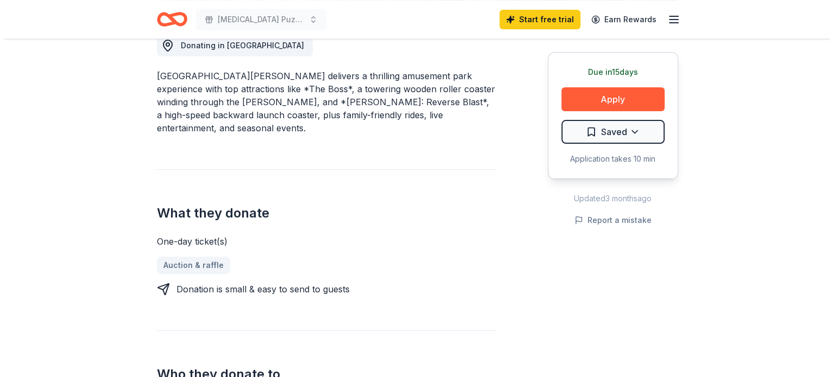
scroll to position [326, 0]
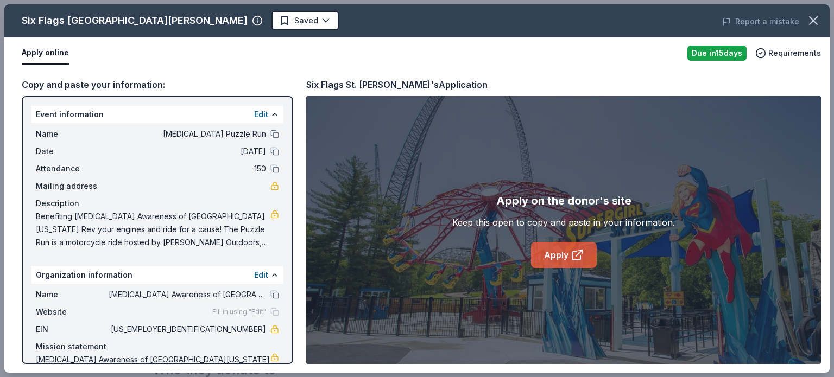
click at [572, 260] on icon at bounding box center [577, 255] width 13 height 13
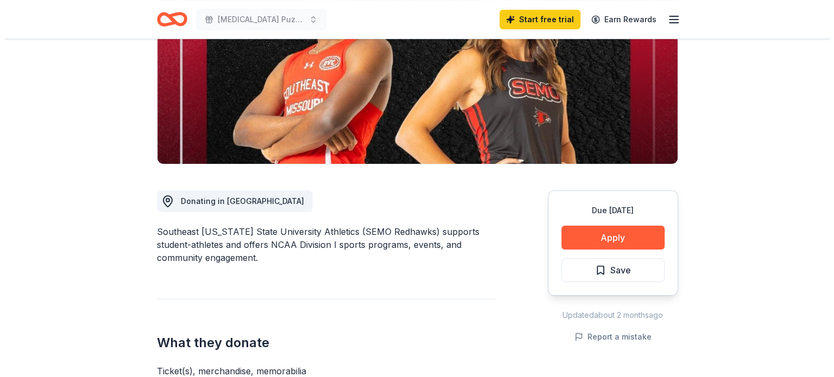
scroll to position [271, 0]
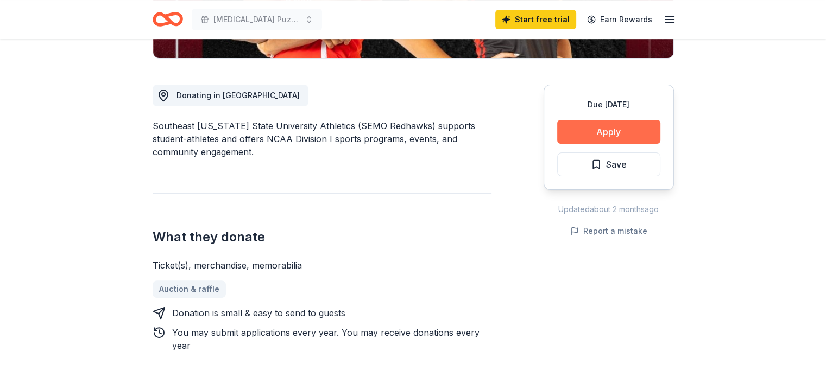
click at [606, 132] on button "Apply" at bounding box center [608, 132] width 103 height 24
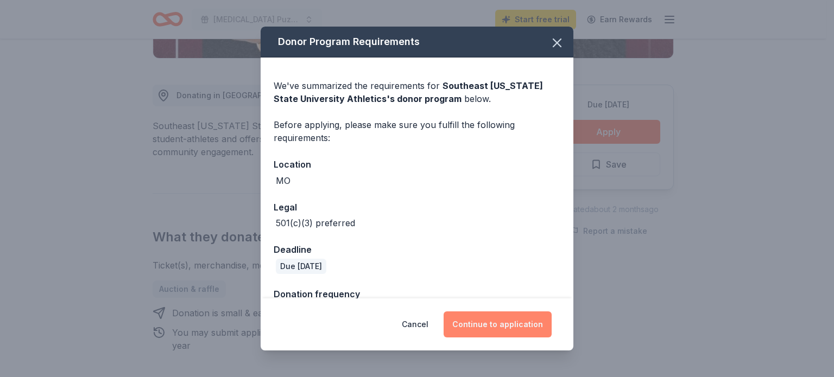
click at [521, 329] on button "Continue to application" at bounding box center [498, 325] width 108 height 26
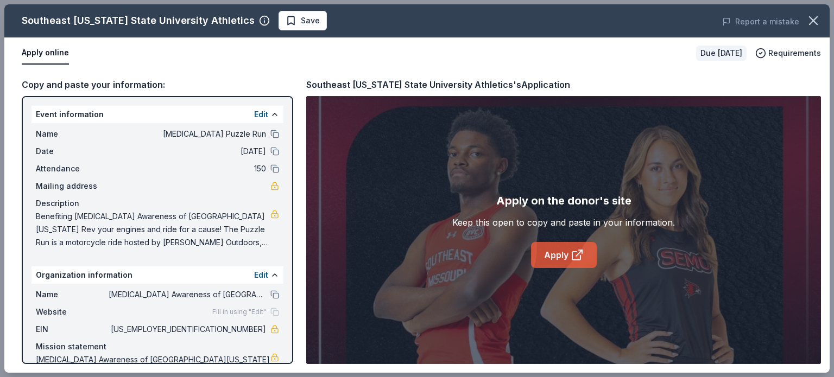
click at [557, 261] on link "Apply" at bounding box center [564, 255] width 66 height 26
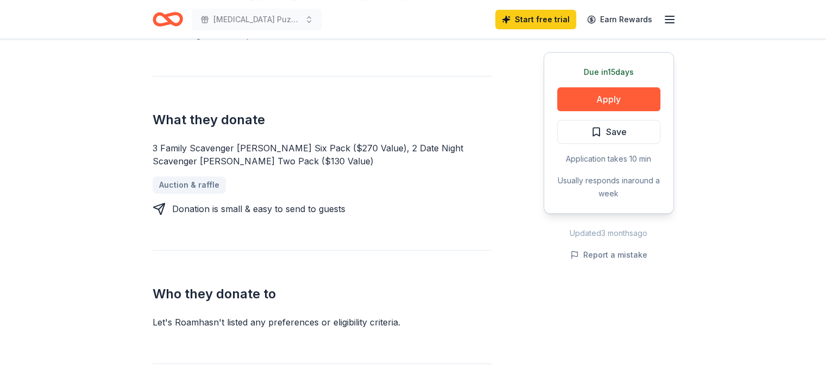
scroll to position [434, 0]
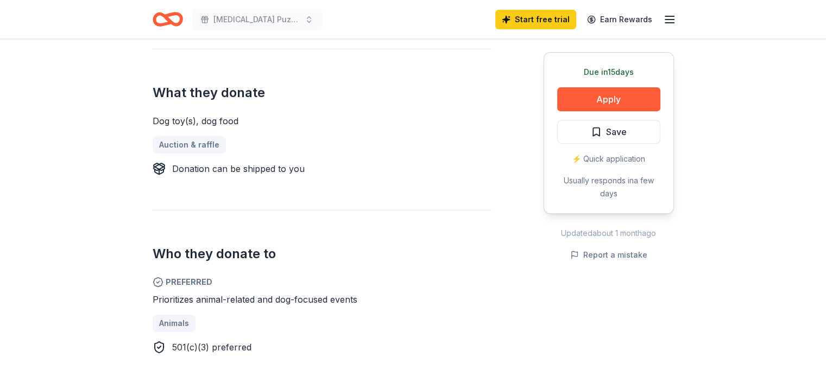
scroll to position [434, 0]
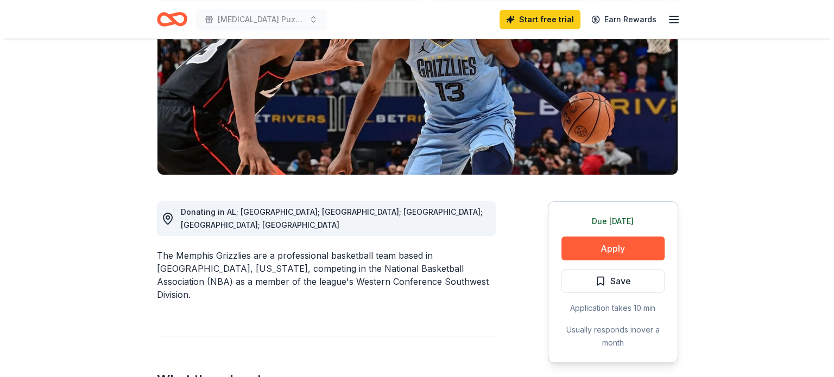
scroll to position [163, 0]
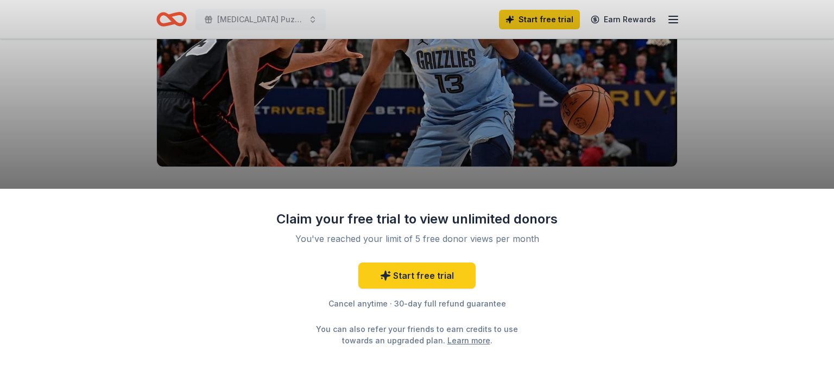
click at [747, 115] on div "Claim your free trial to view unlimited donors You've reached your limit of 5 f…" at bounding box center [417, 188] width 834 height 377
click at [564, 278] on div "Claim your free trial to view unlimited donors You've reached your limit of 5 f…" at bounding box center [417, 283] width 834 height 189
drag, startPoint x: 578, startPoint y: 108, endPoint x: 549, endPoint y: 102, distance: 29.0
click at [573, 104] on div "Claim your free trial to view unlimited donors You've reached your limit of 5 f…" at bounding box center [417, 188] width 834 height 377
click at [384, 242] on div "You've reached your limit of 5 free donor views per month" at bounding box center [417, 238] width 256 height 13
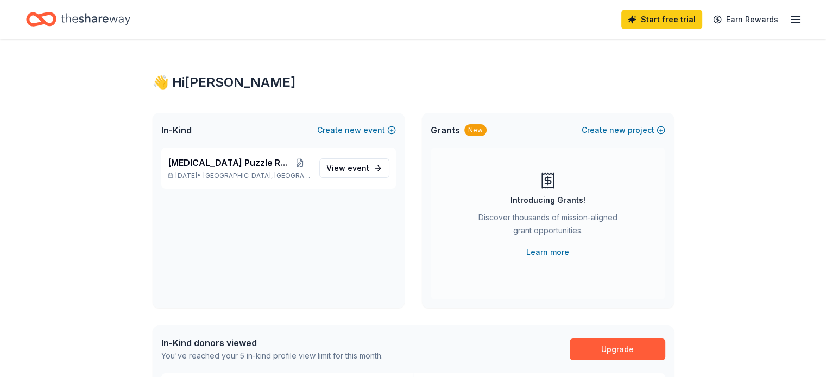
click at [788, 14] on div "Start free trial Earn Rewards" at bounding box center [413, 19] width 826 height 39
click at [789, 17] on icon "button" at bounding box center [795, 19] width 13 height 13
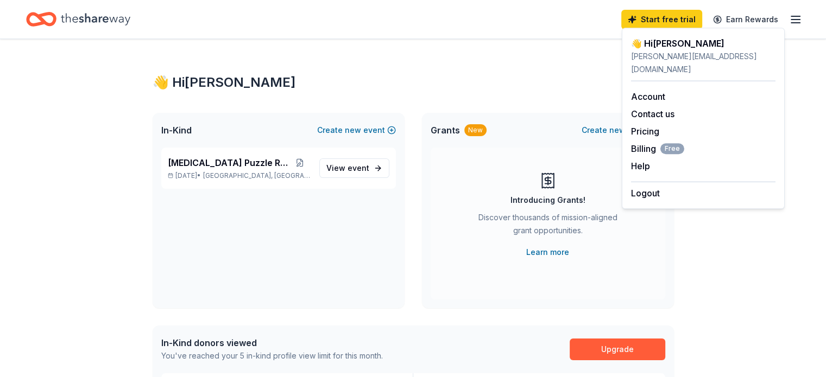
click at [544, 77] on div "👋 Hi [PERSON_NAME]" at bounding box center [413, 82] width 521 height 17
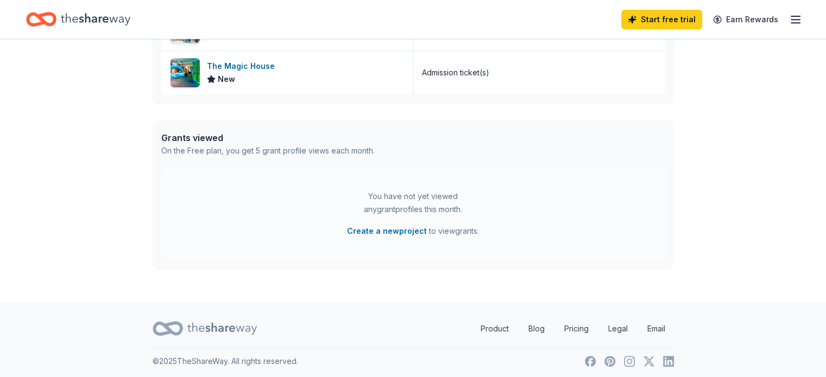
scroll to position [502, 0]
